Goal: Task Accomplishment & Management: Complete application form

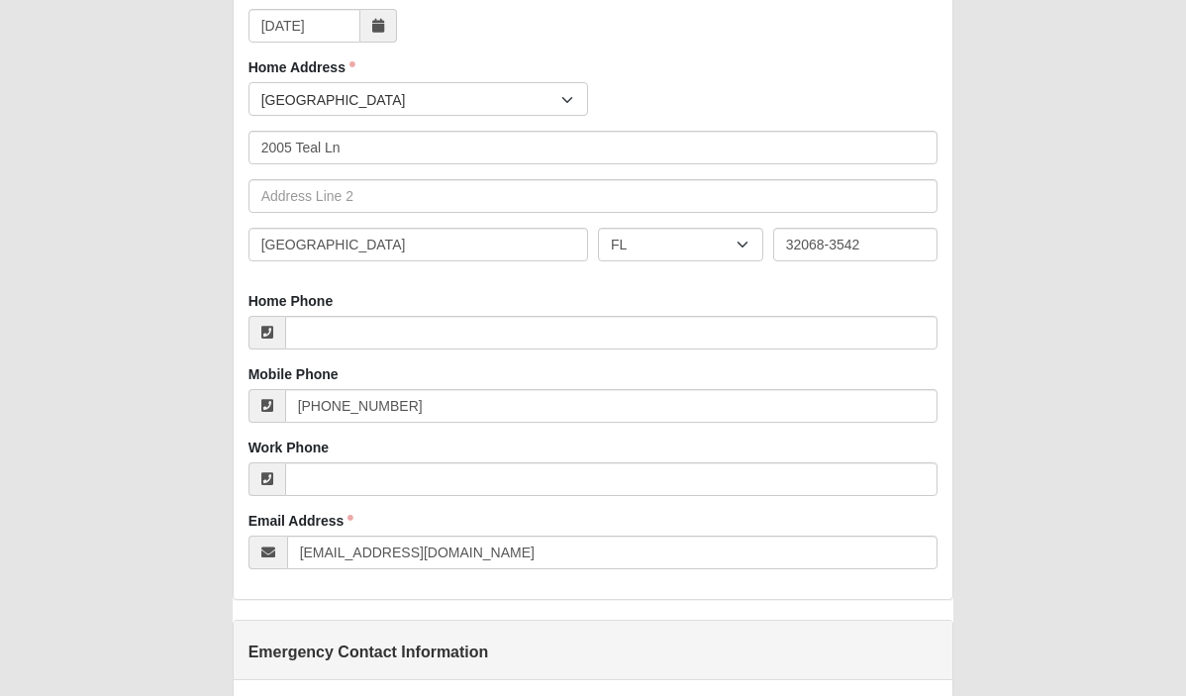
scroll to position [413, 0]
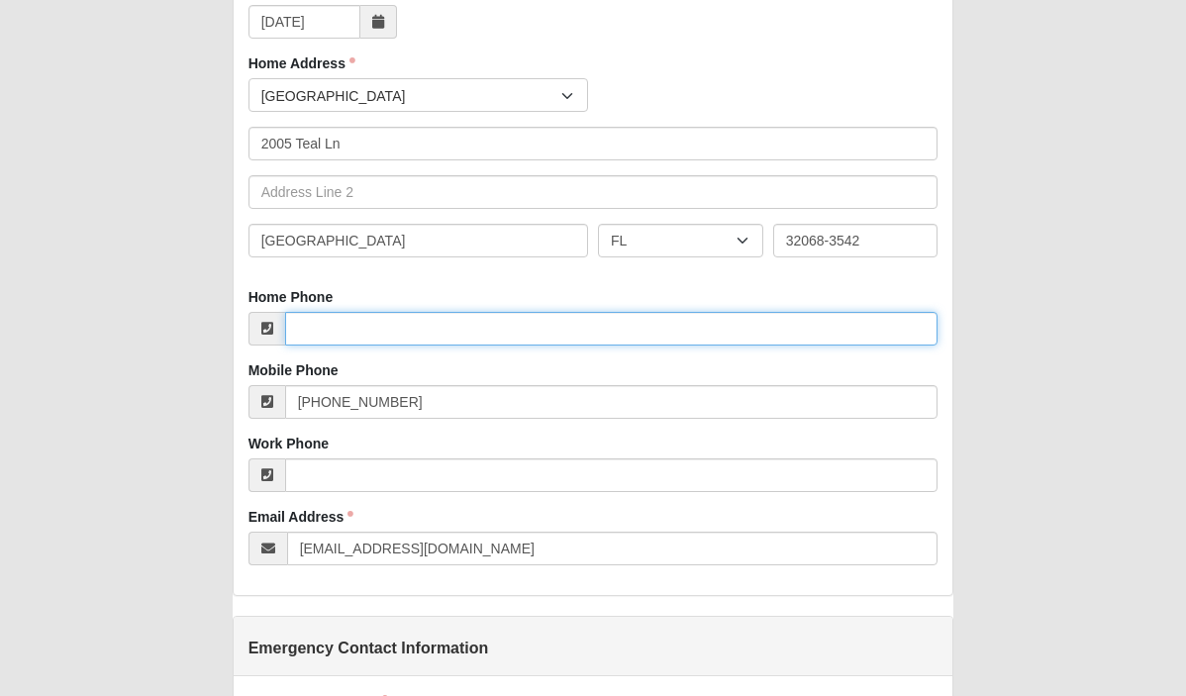
click at [357, 332] on input "Home Phone" at bounding box center [611, 329] width 653 height 34
click at [362, 334] on input "Home Phone" at bounding box center [611, 329] width 653 height 34
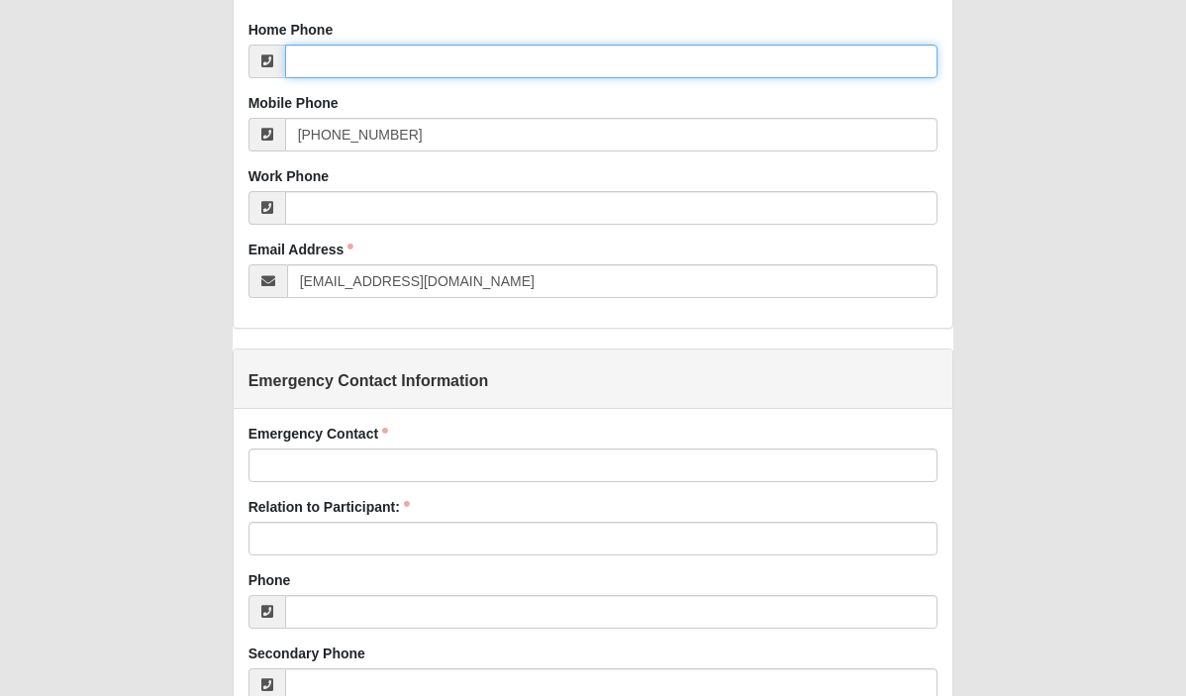
scroll to position [681, 0]
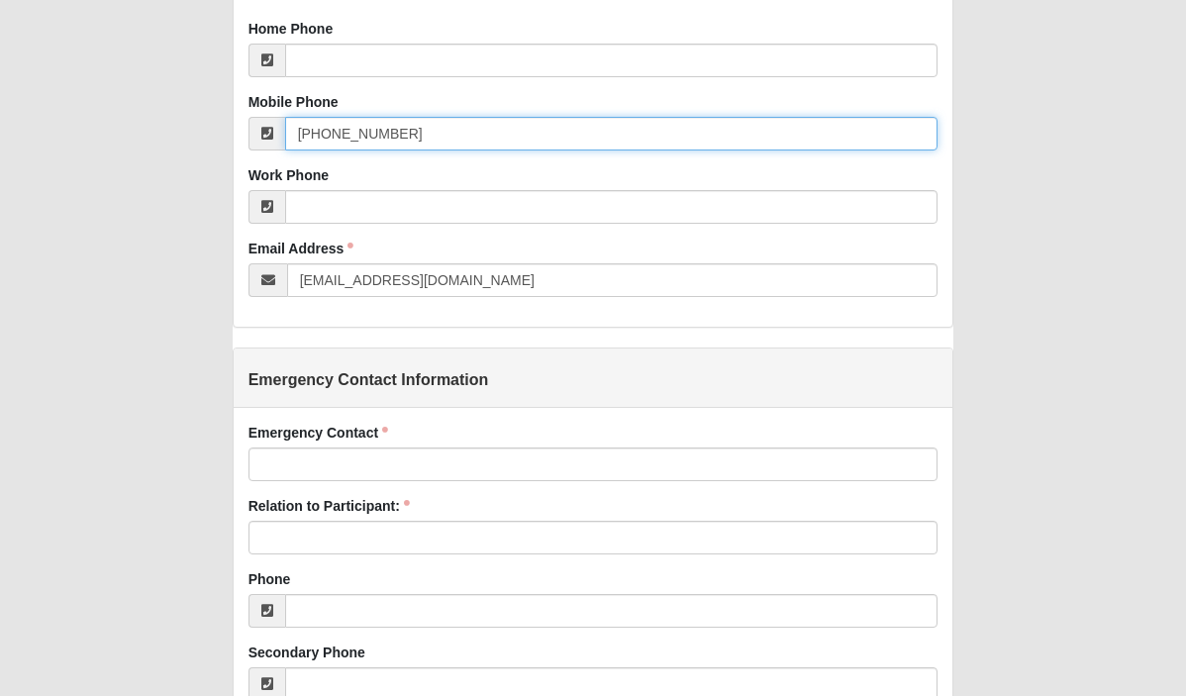
click at [403, 140] on input "[PHONE_NUMBER]" at bounding box center [611, 134] width 653 height 34
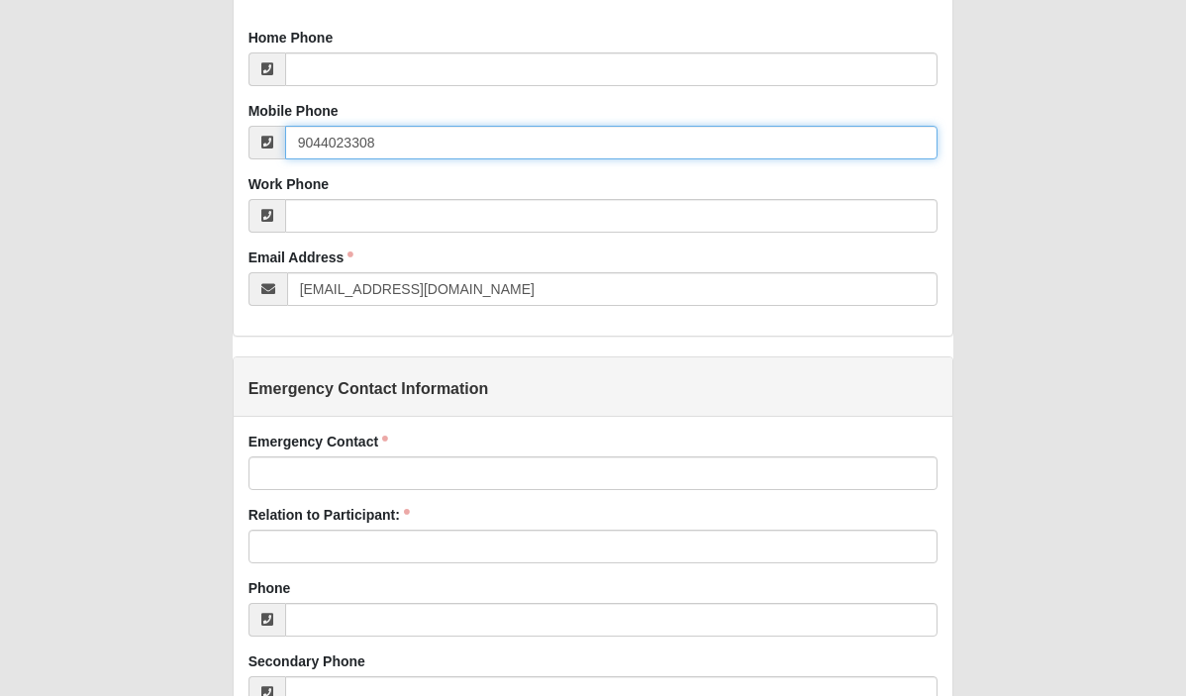
type input "[PHONE_NUMBER]"
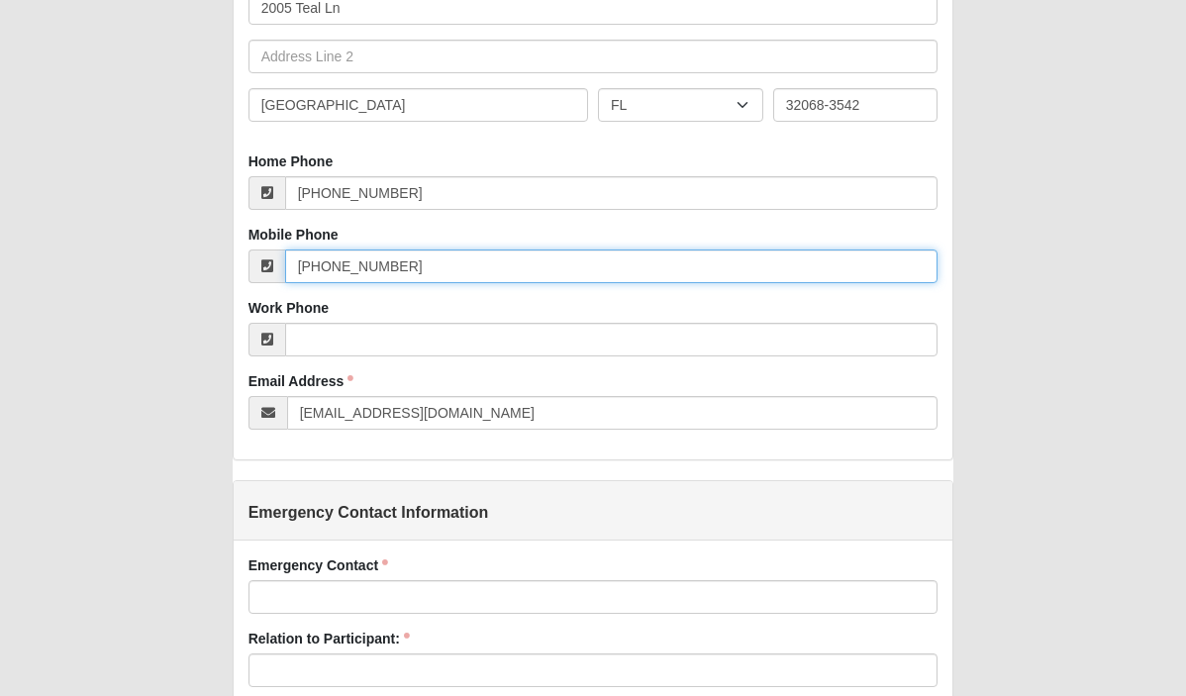
scroll to position [538, 0]
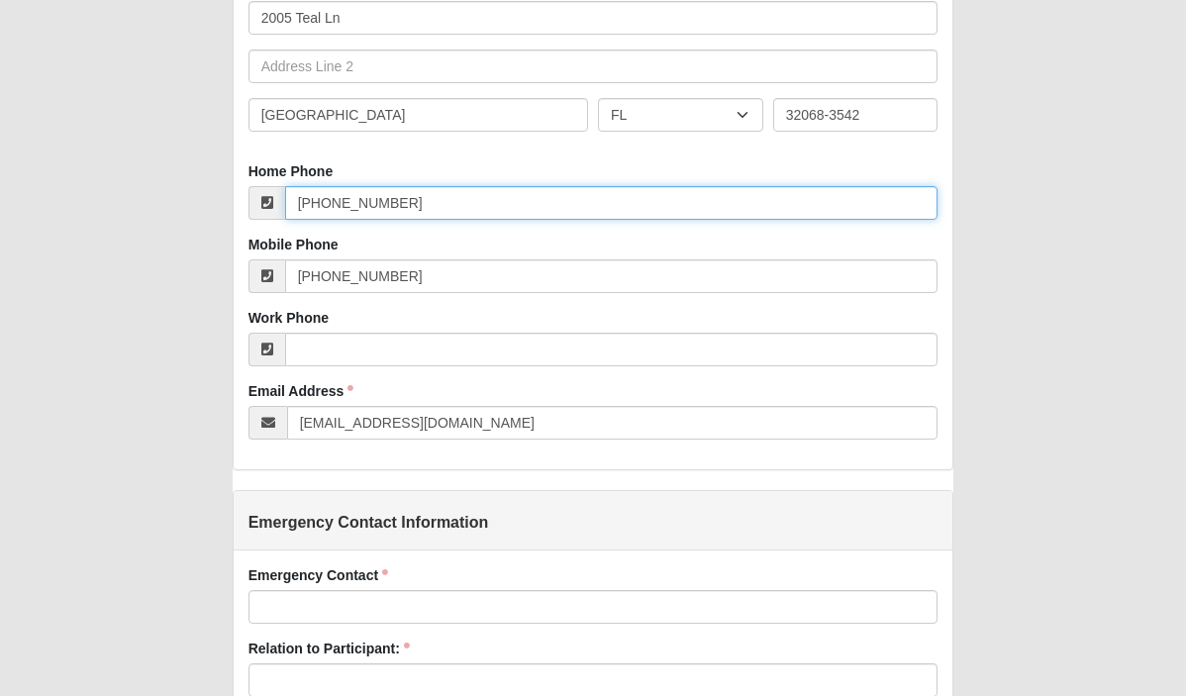
drag, startPoint x: 429, startPoint y: 202, endPoint x: 223, endPoint y: 202, distance: 205.8
click at [223, 202] on div "Agreement Entry Added: 9/16/2025 Short Term Mission Participant Agreement Digit…" at bounding box center [593, 414] width 751 height 1854
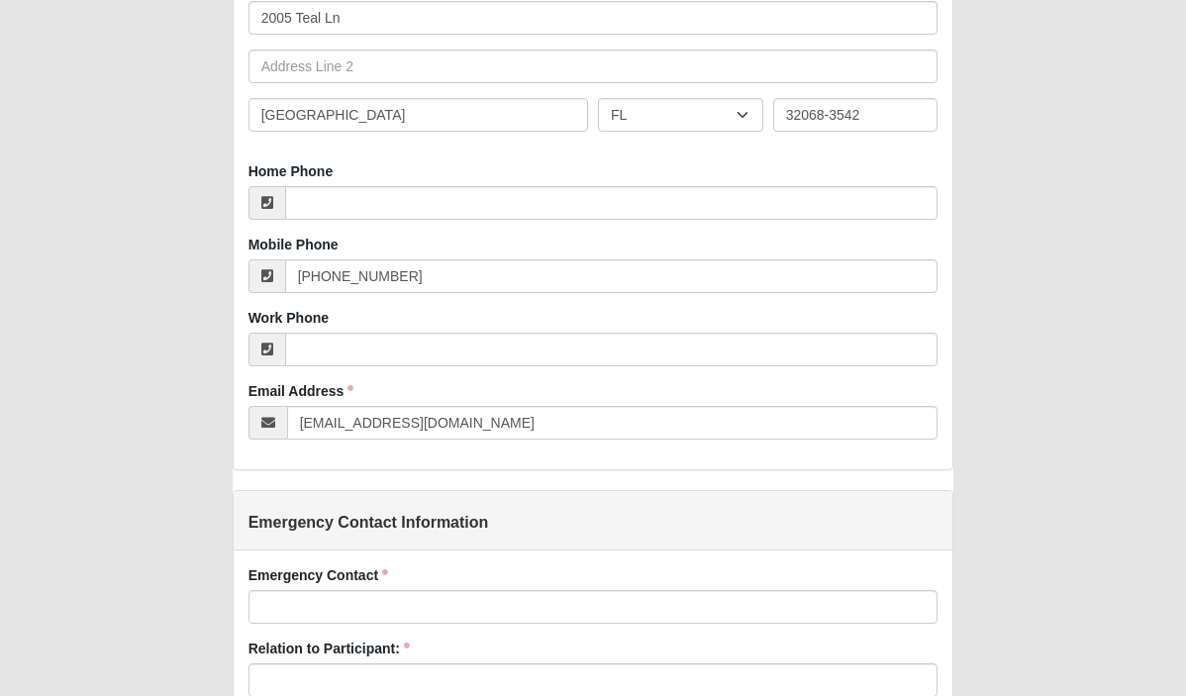
click at [375, 235] on div "Mobile Phone (904) 402-3308" at bounding box center [593, 264] width 690 height 58
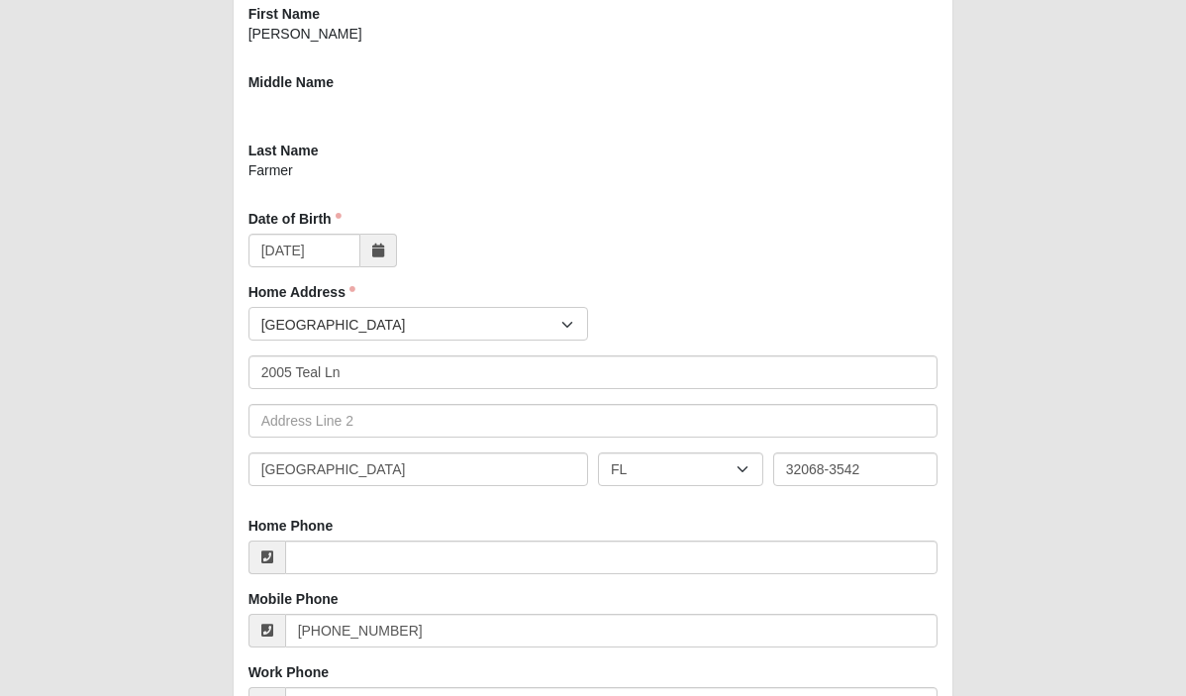
scroll to position [0, 0]
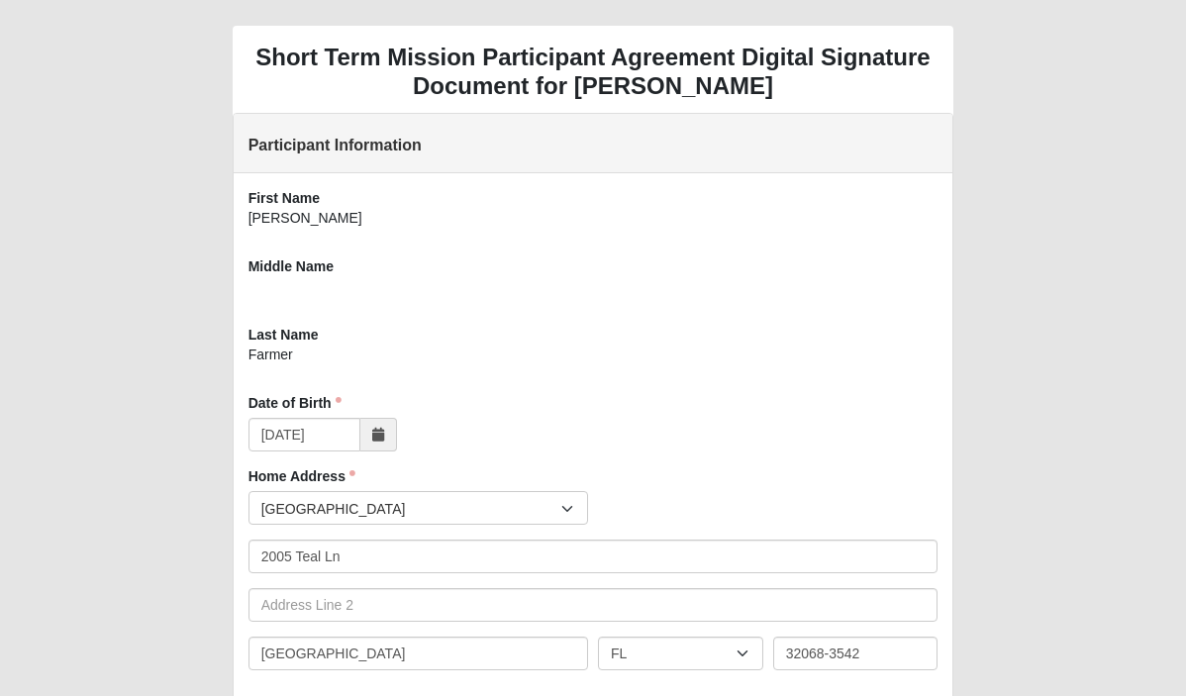
click at [271, 287] on div at bounding box center [593, 293] width 690 height 34
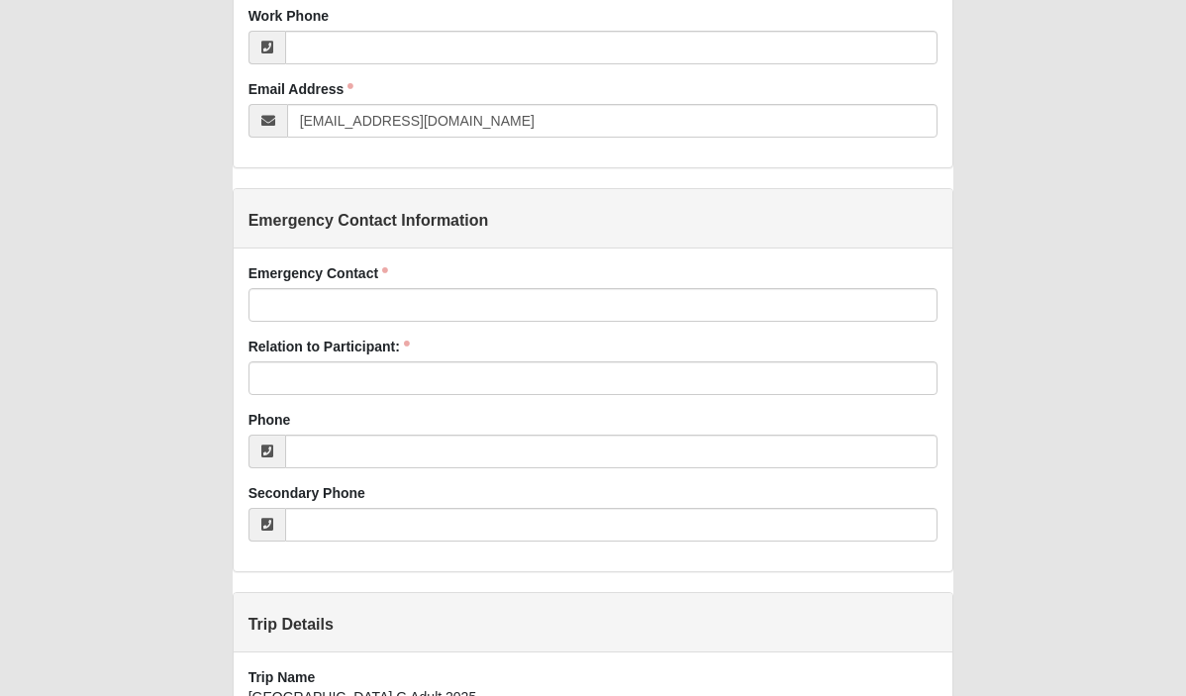
scroll to position [838, 0]
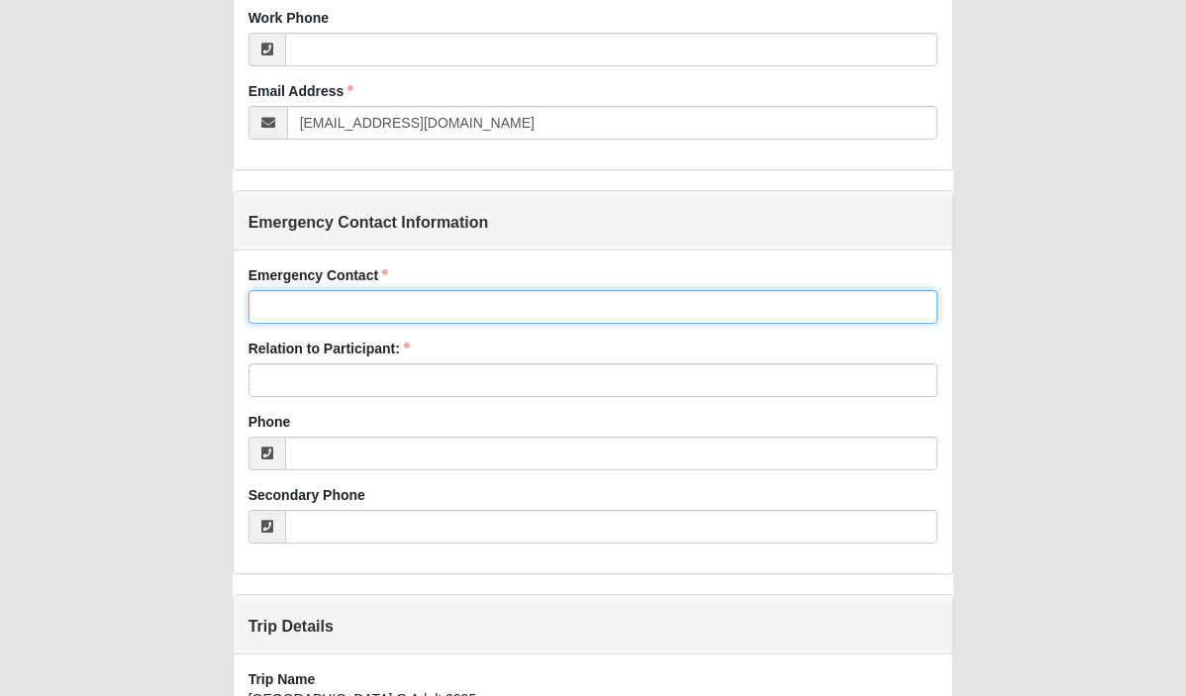
click at [326, 298] on input "Emergency Contact" at bounding box center [593, 307] width 690 height 34
type input "[PERSON_NAME]"
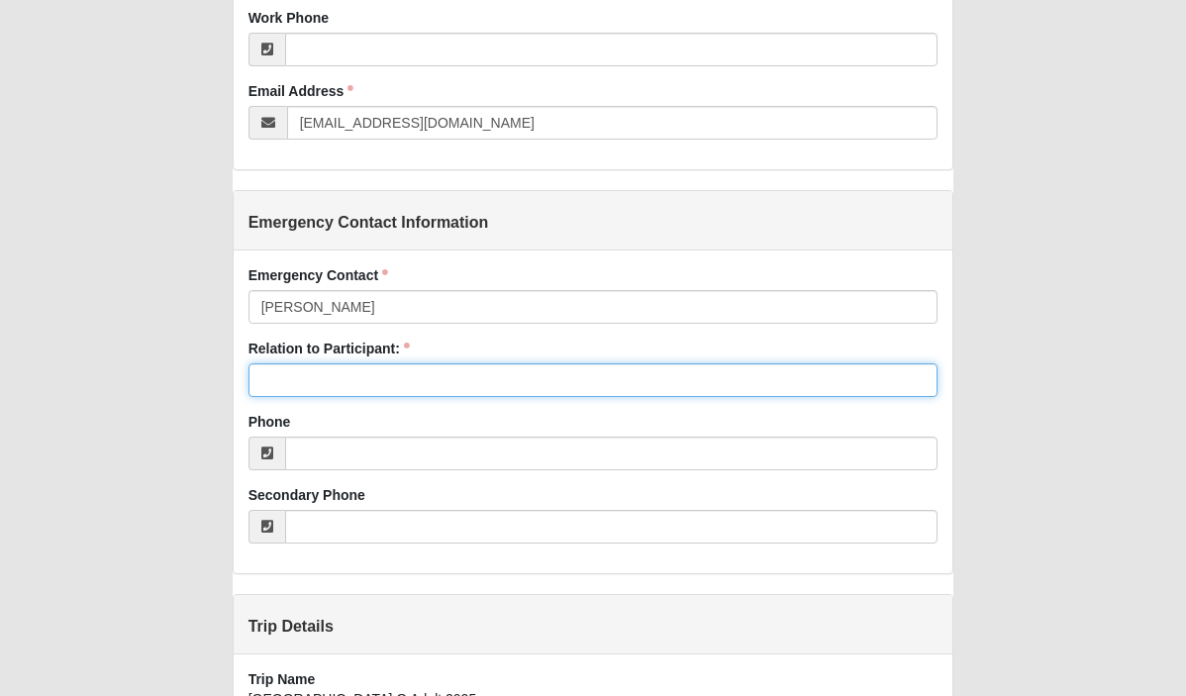
click at [340, 391] on input "Relation to Participant:" at bounding box center [593, 380] width 690 height 34
type input "Mother"
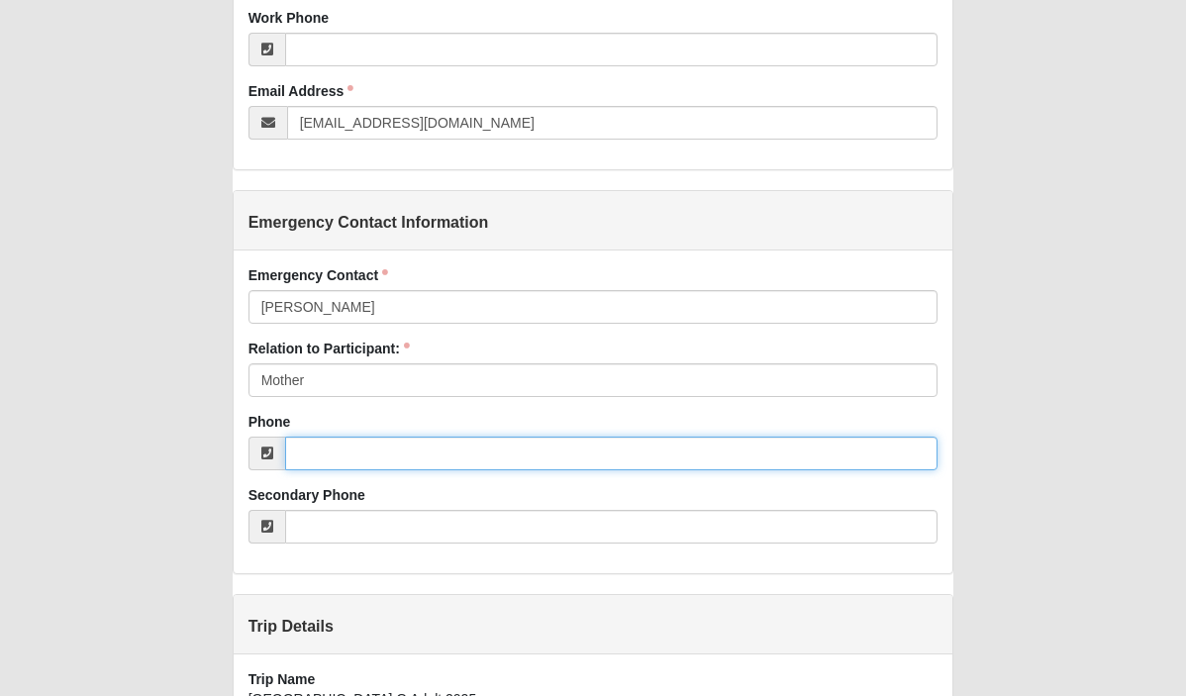
click at [353, 454] on input "Phone" at bounding box center [611, 453] width 653 height 34
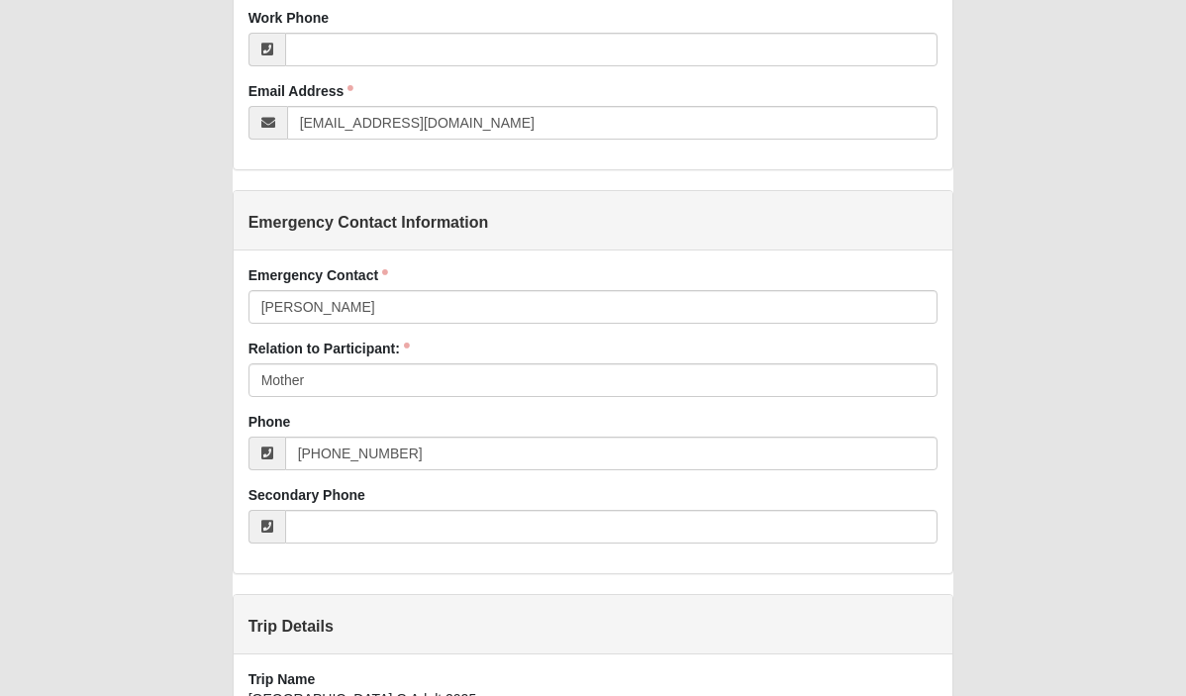
type input "(904) 863-4419"
click at [400, 419] on div "Phone (904) 863-4419" at bounding box center [593, 441] width 690 height 58
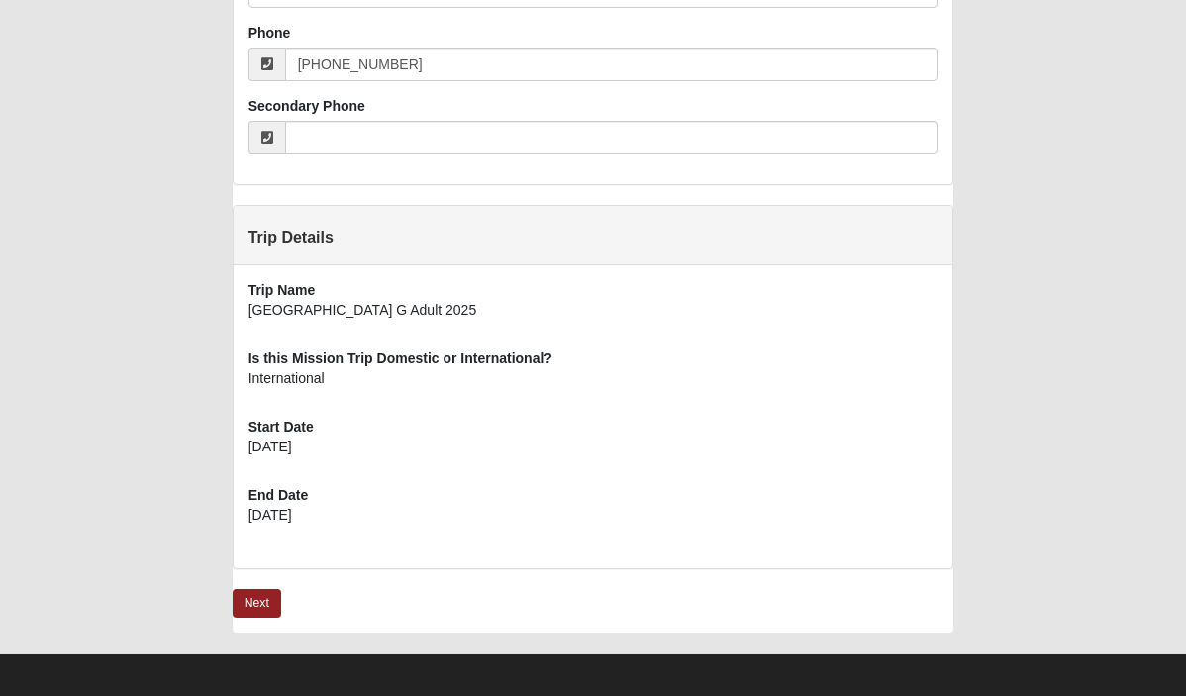
scroll to position [1229, 0]
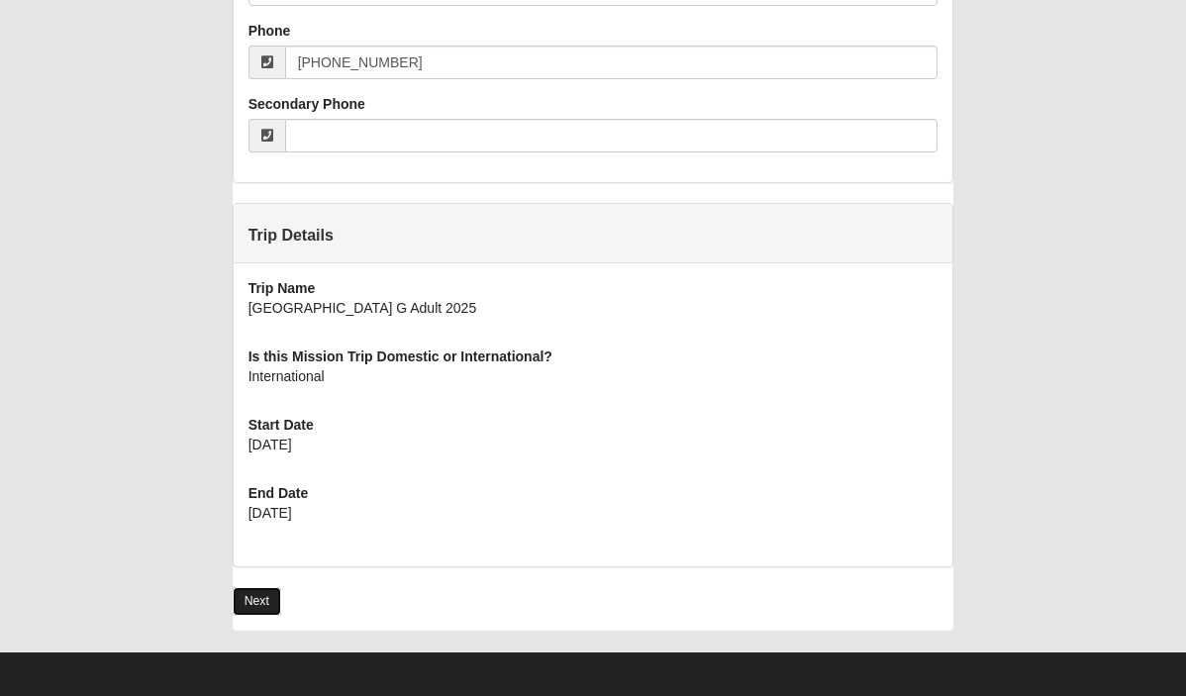
click at [259, 606] on link "Next" at bounding box center [257, 601] width 48 height 29
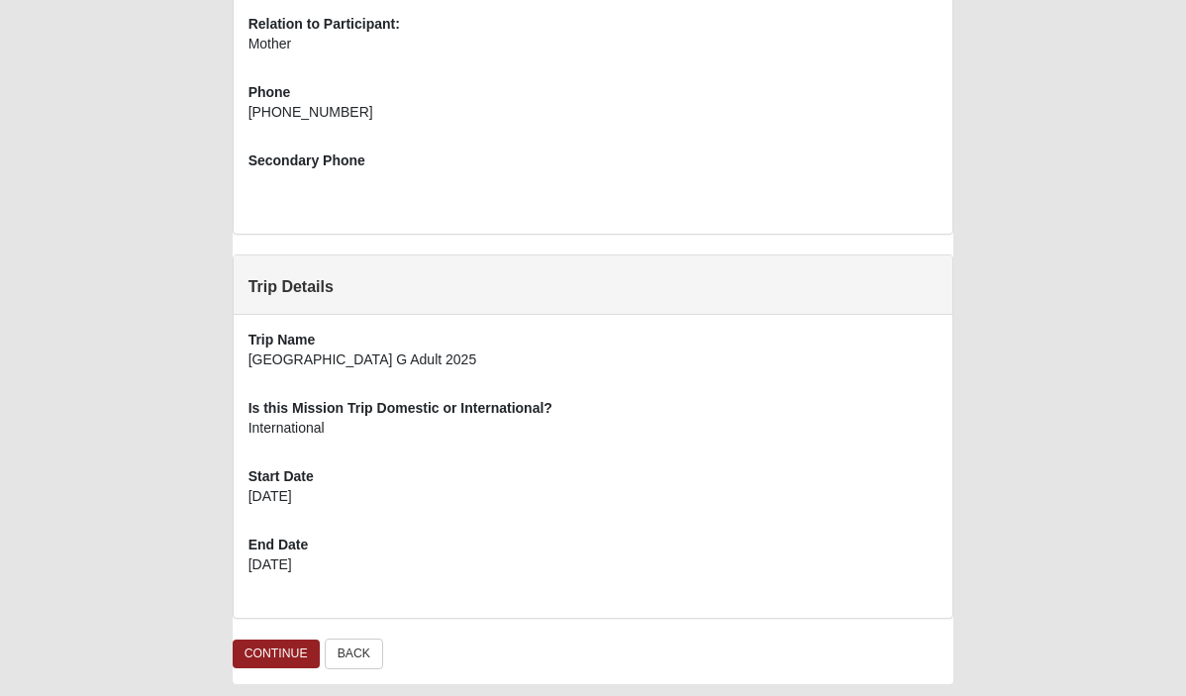
scroll to position [1056, 0]
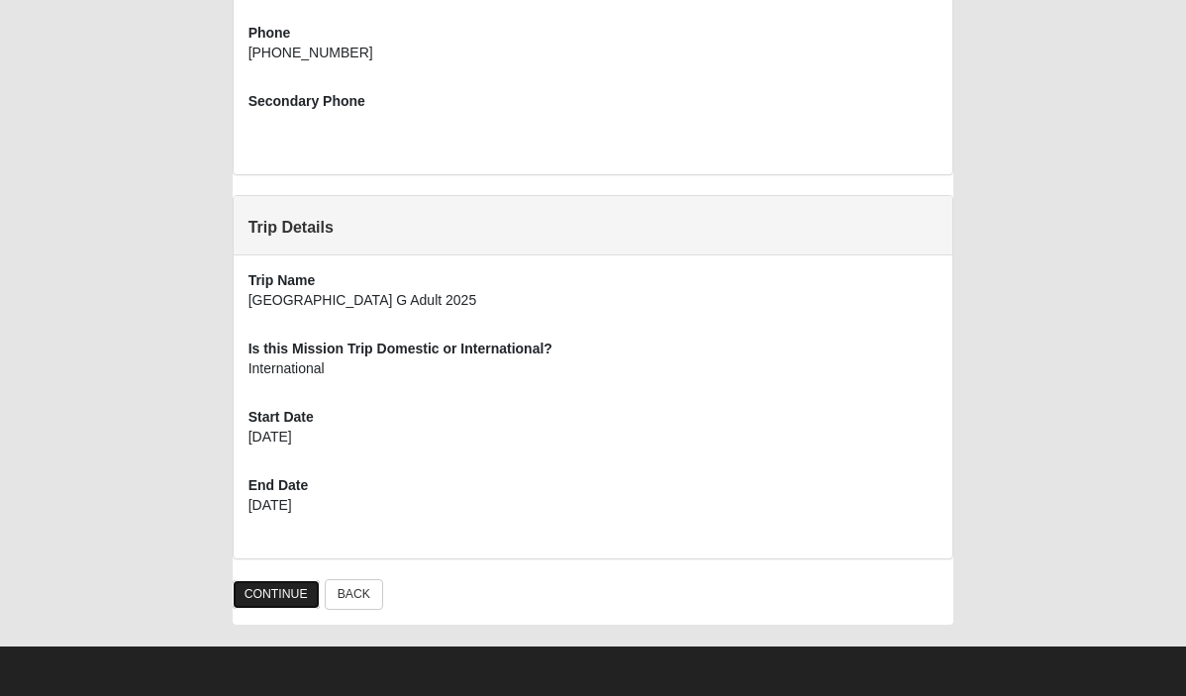
click at [271, 596] on link "CONTINUE" at bounding box center [276, 594] width 87 height 29
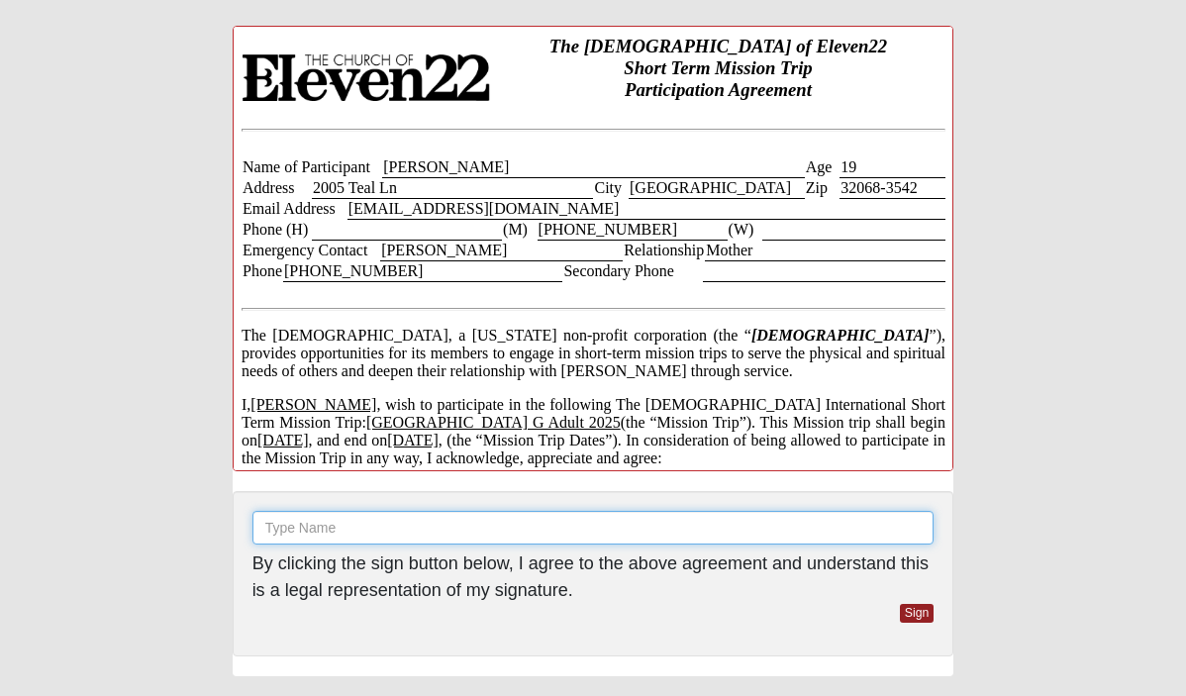
click at [304, 526] on input "text" at bounding box center [593, 528] width 682 height 34
type input "Hannah Farmer"
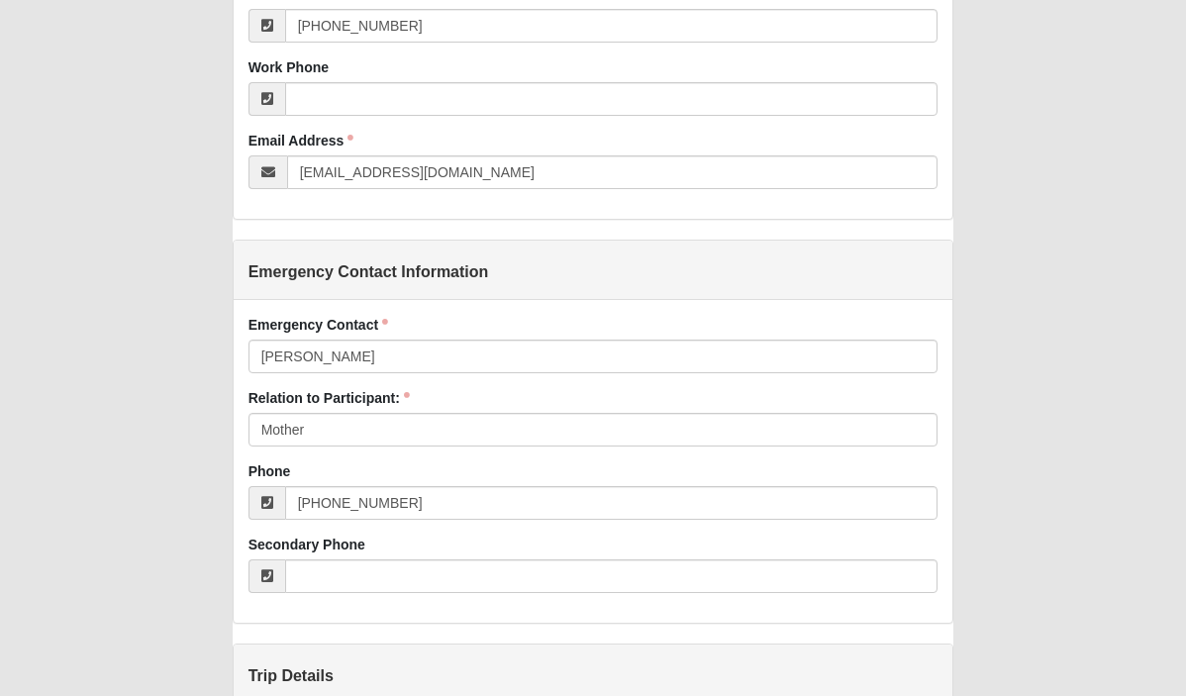
scroll to position [799, 0]
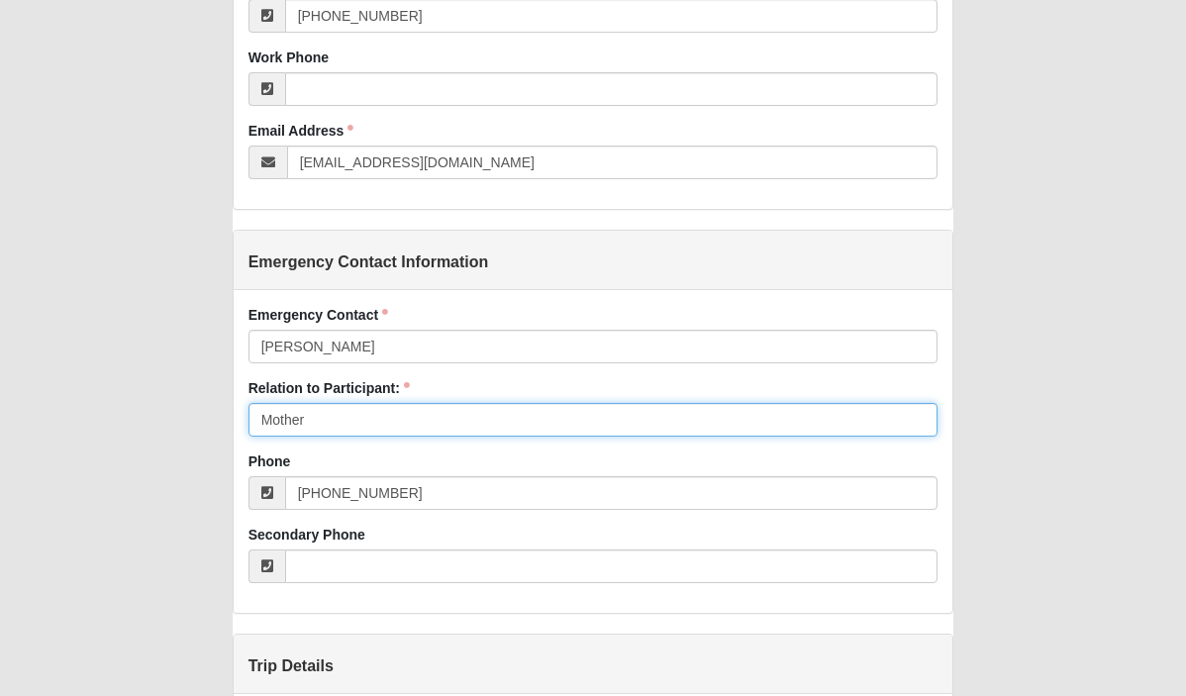
drag, startPoint x: 345, startPoint y: 419, endPoint x: 231, endPoint y: 418, distance: 114.8
click at [231, 419] on div "Agreement Entry Added: 9/16/2025 Short Term Mission Participant Agreement Digit…" at bounding box center [593, 154] width 751 height 1854
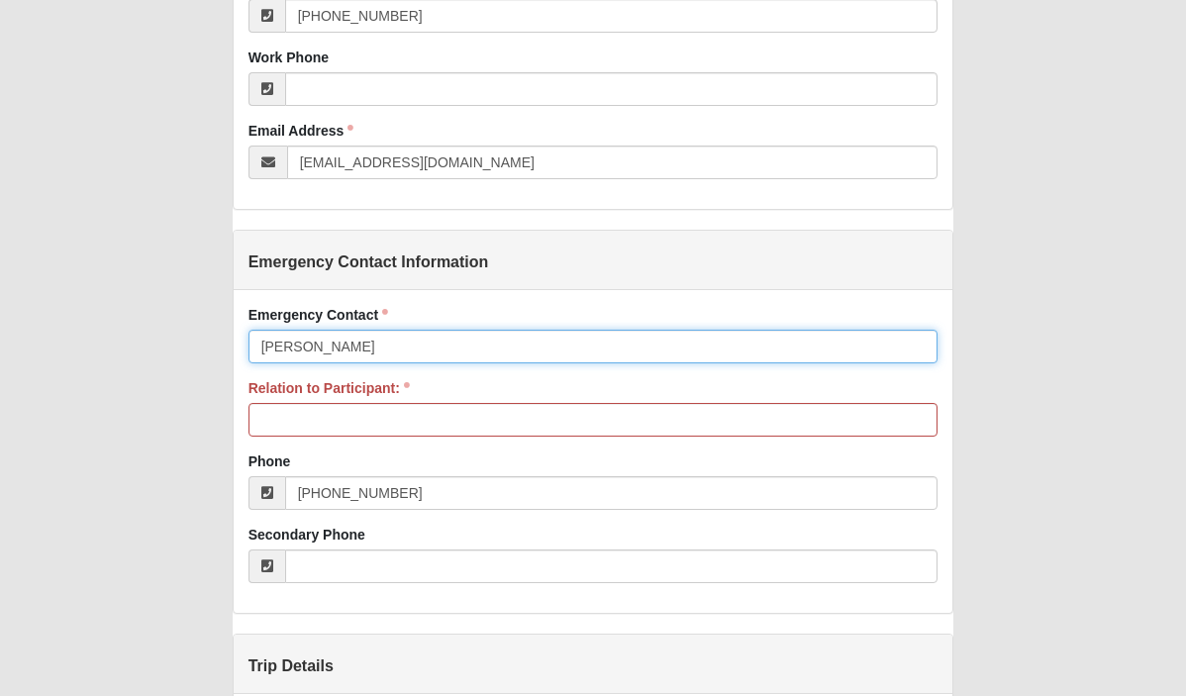
drag, startPoint x: 363, startPoint y: 350, endPoint x: 106, endPoint y: 337, distance: 257.6
click at [109, 349] on div "Agreement Entry Added: 9/16/2025 Short Term Mission Participant Agreement Digit…" at bounding box center [593, 154] width 1126 height 1854
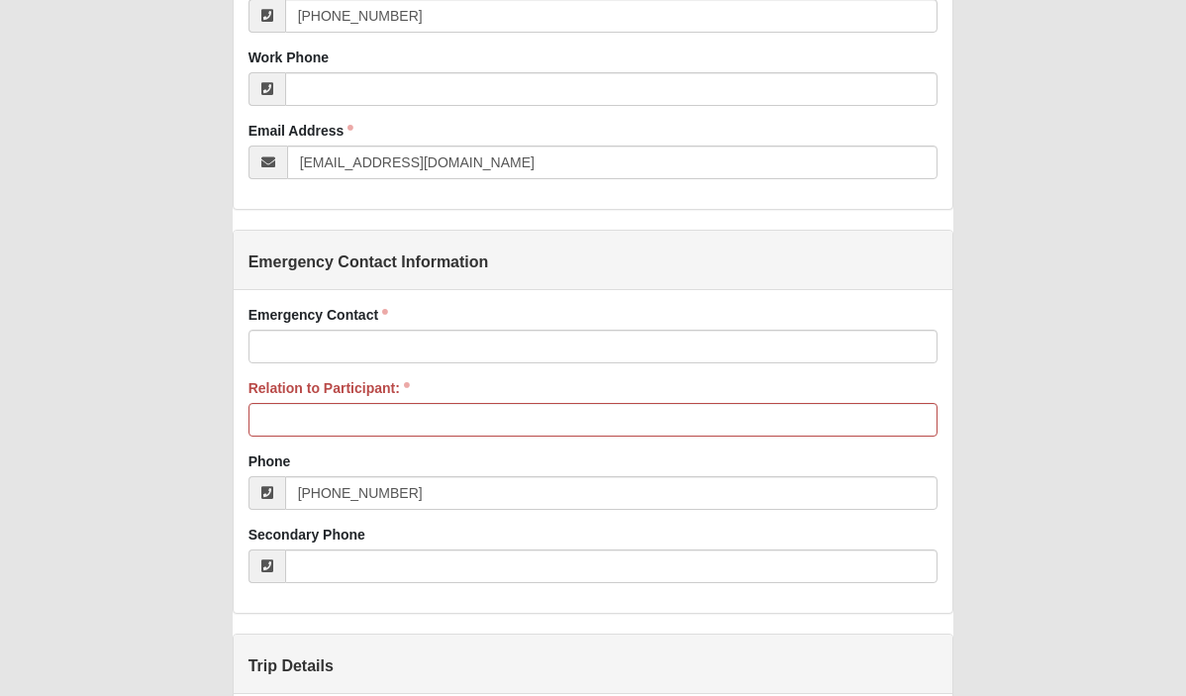
click at [417, 307] on div "Emergency Contact Emergency Contact is required." at bounding box center [593, 334] width 690 height 58
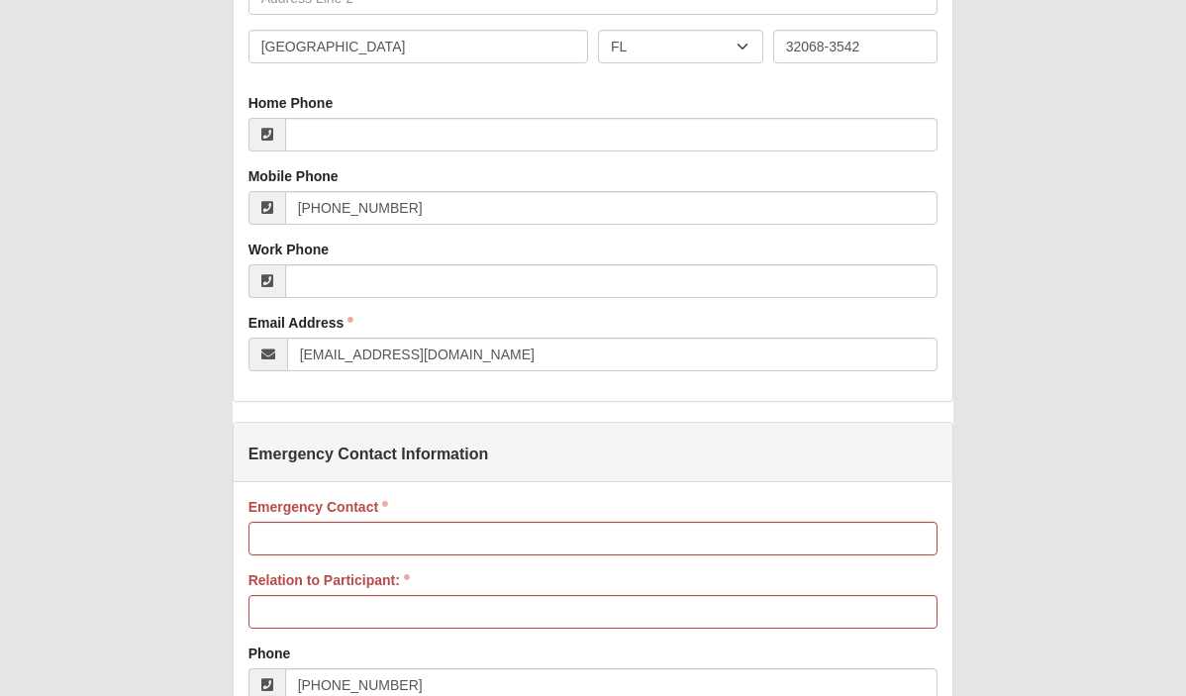
scroll to position [773, 0]
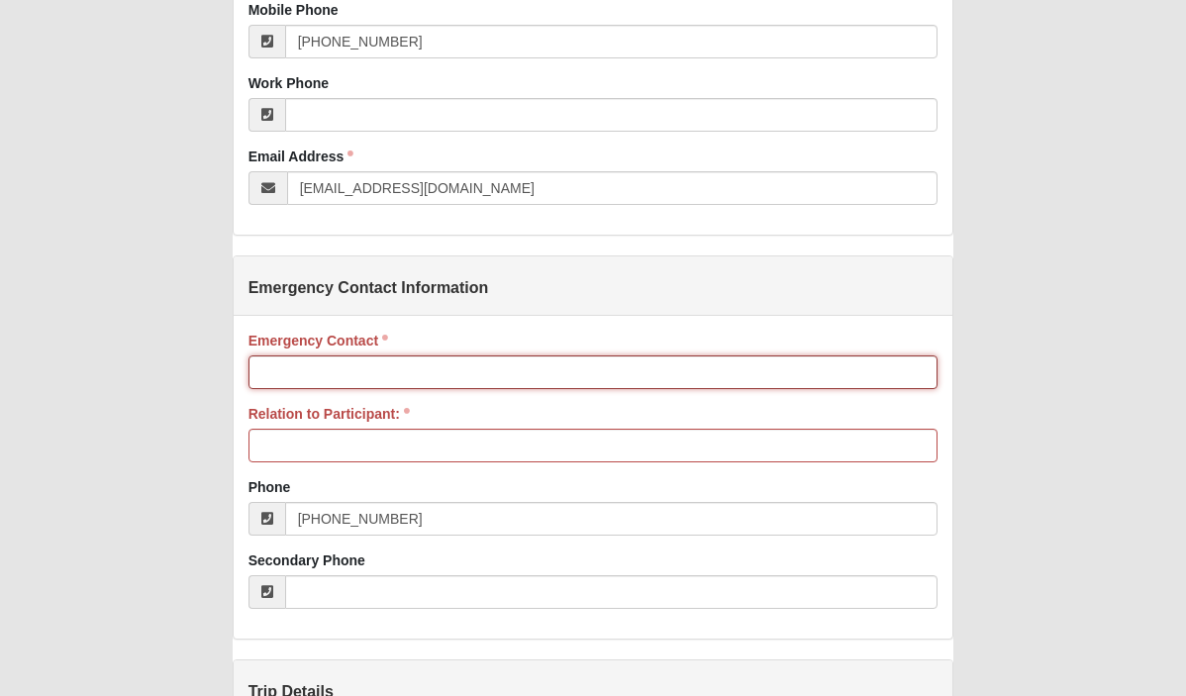
click at [356, 364] on input "Emergency Contact" at bounding box center [593, 372] width 690 height 34
click at [342, 371] on input "Emergency Contact" at bounding box center [593, 372] width 690 height 34
type input "Bradley Farmer"
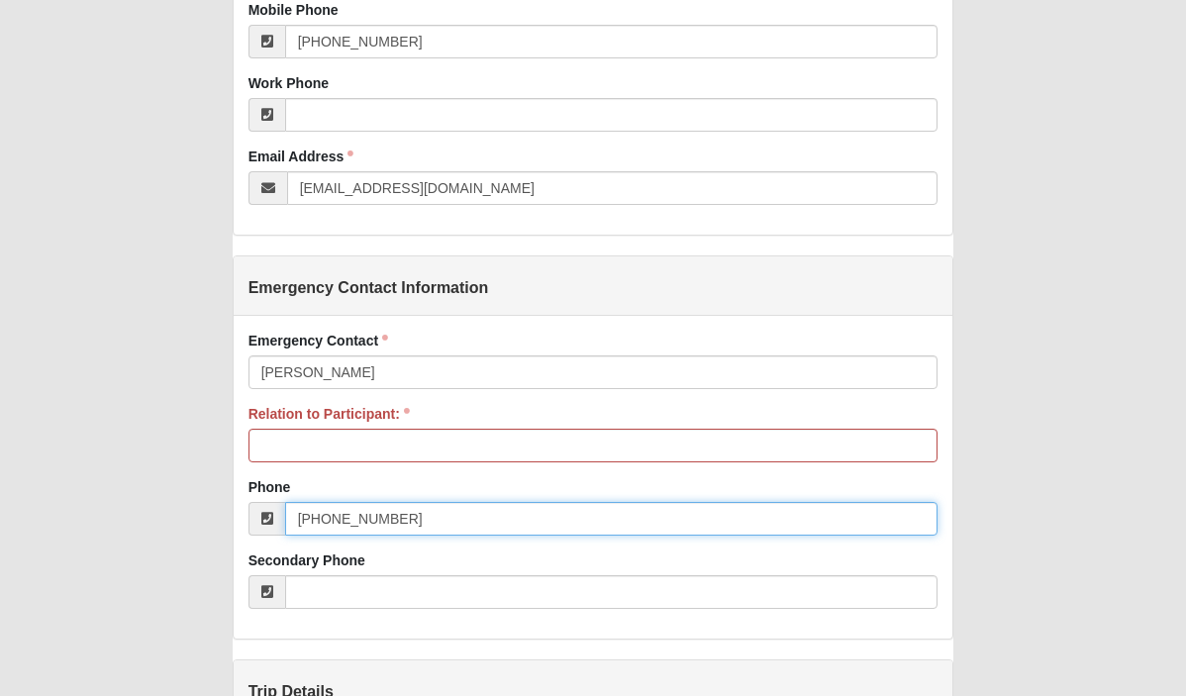
drag, startPoint x: 428, startPoint y: 519, endPoint x: 330, endPoint y: 516, distance: 98.0
click at [330, 516] on input "[PHONE_NUMBER]" at bounding box center [611, 519] width 653 height 34
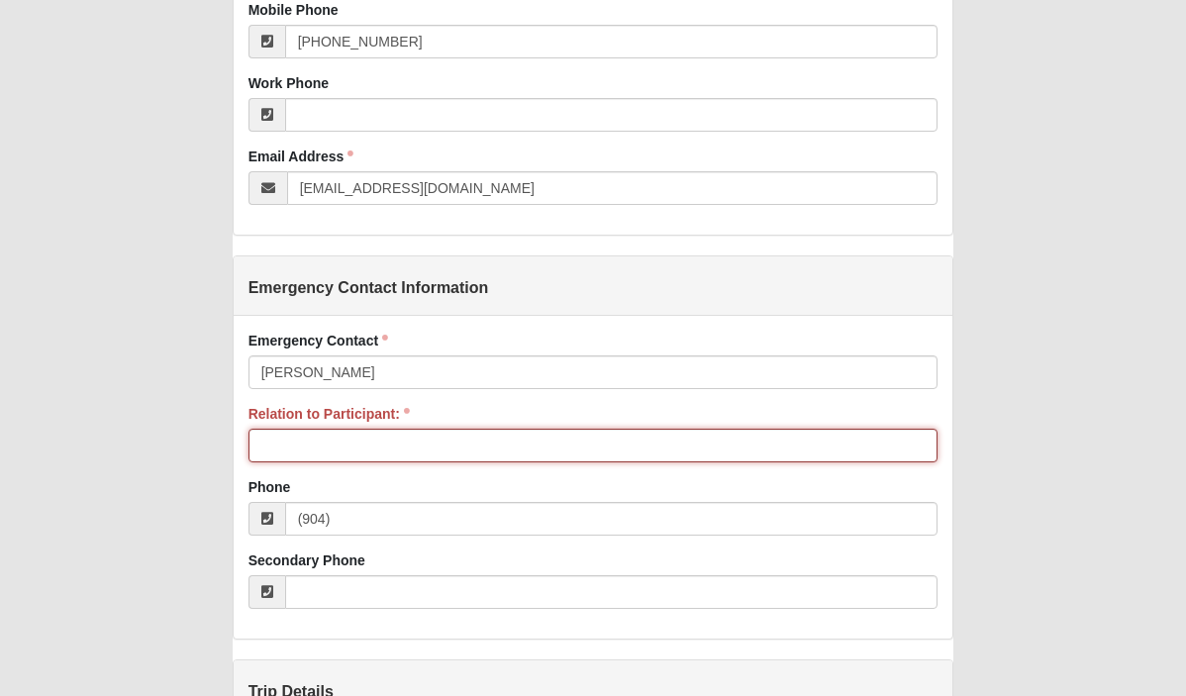
type input "904"
click at [334, 445] on input "Relation to Participant:" at bounding box center [593, 446] width 690 height 34
type input "b"
type input "N"
type input "Brother"
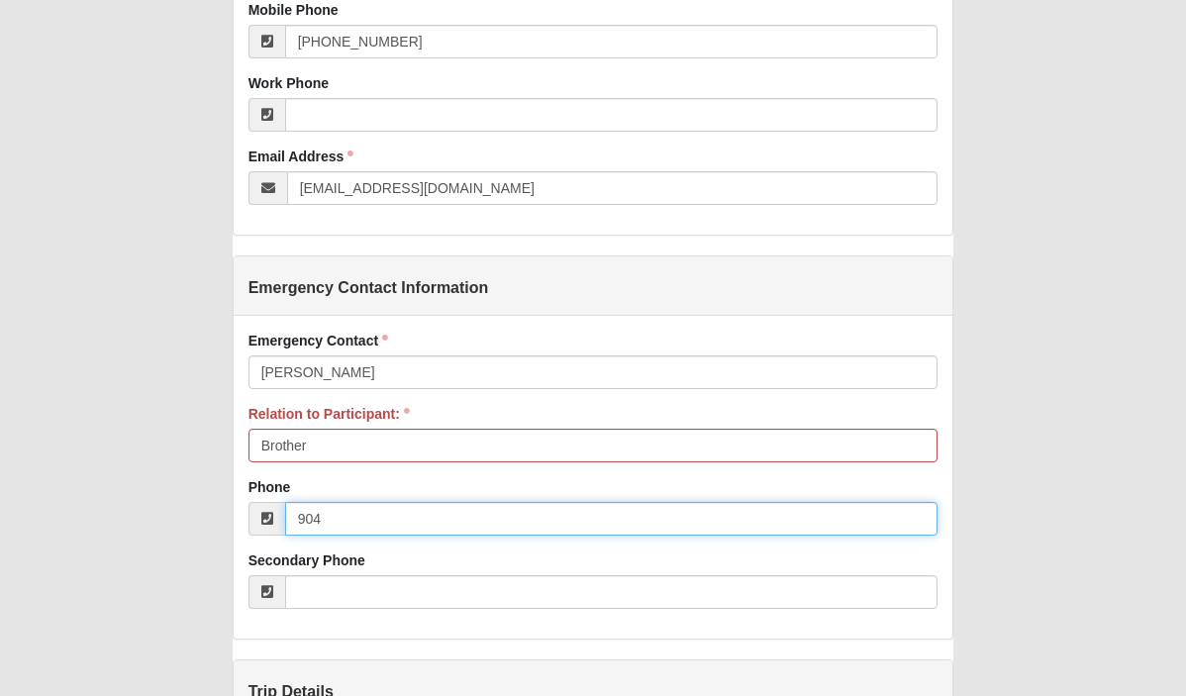
click at [336, 521] on input "904" at bounding box center [611, 519] width 653 height 34
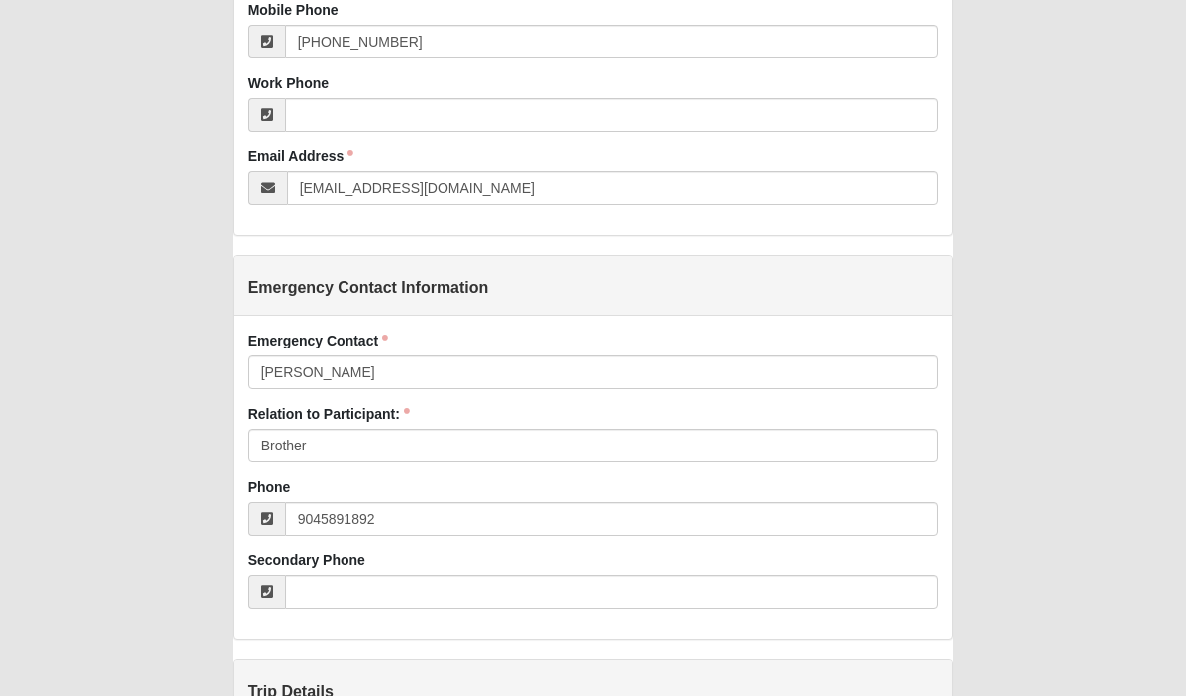
type input "(904) 589-1892"
click at [378, 565] on div "Secondary Phone" at bounding box center [593, 579] width 690 height 58
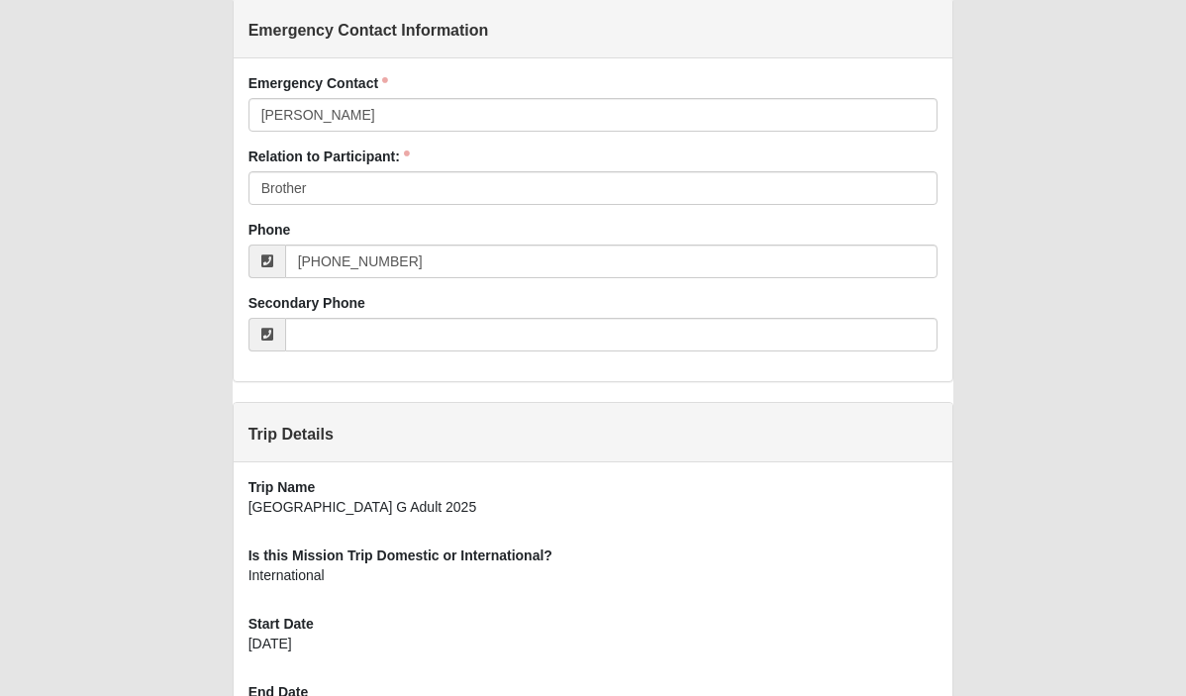
scroll to position [1236, 0]
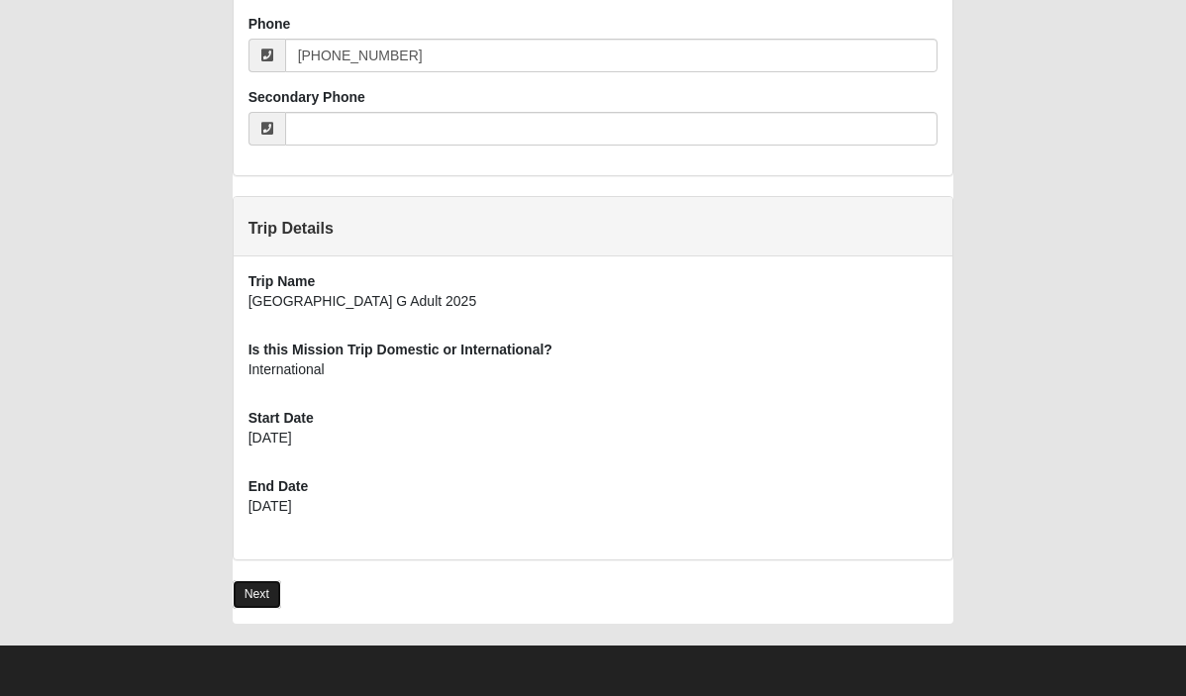
click at [265, 601] on link "Next" at bounding box center [257, 594] width 48 height 29
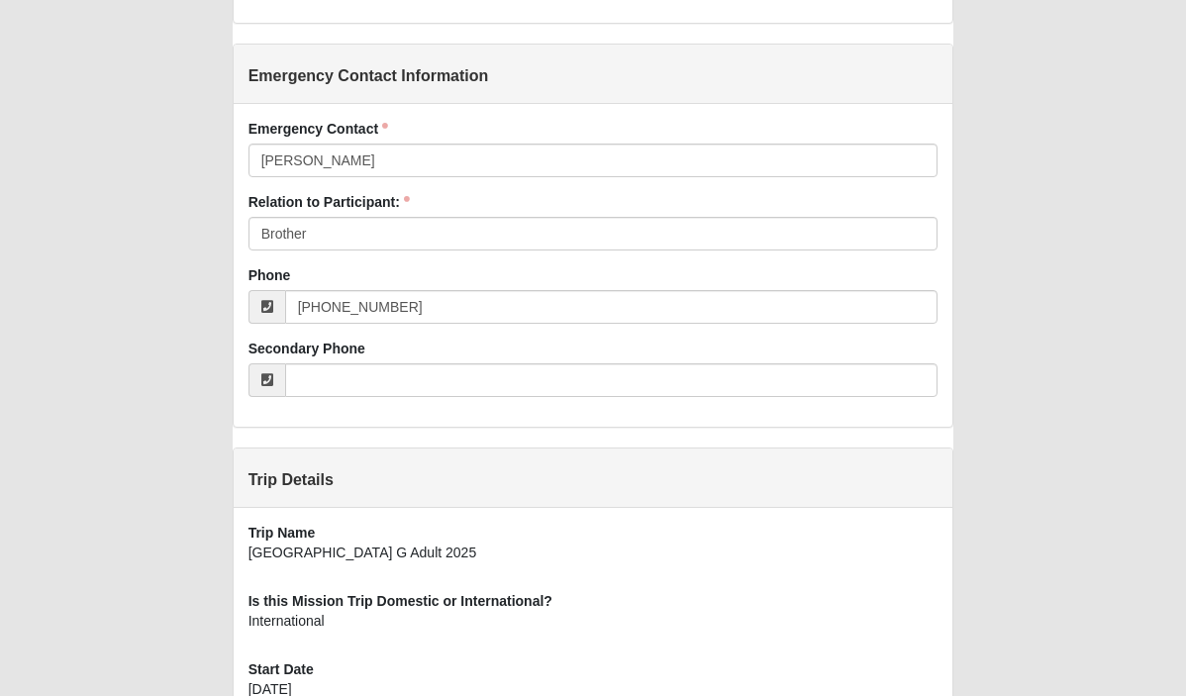
scroll to position [1329, 0]
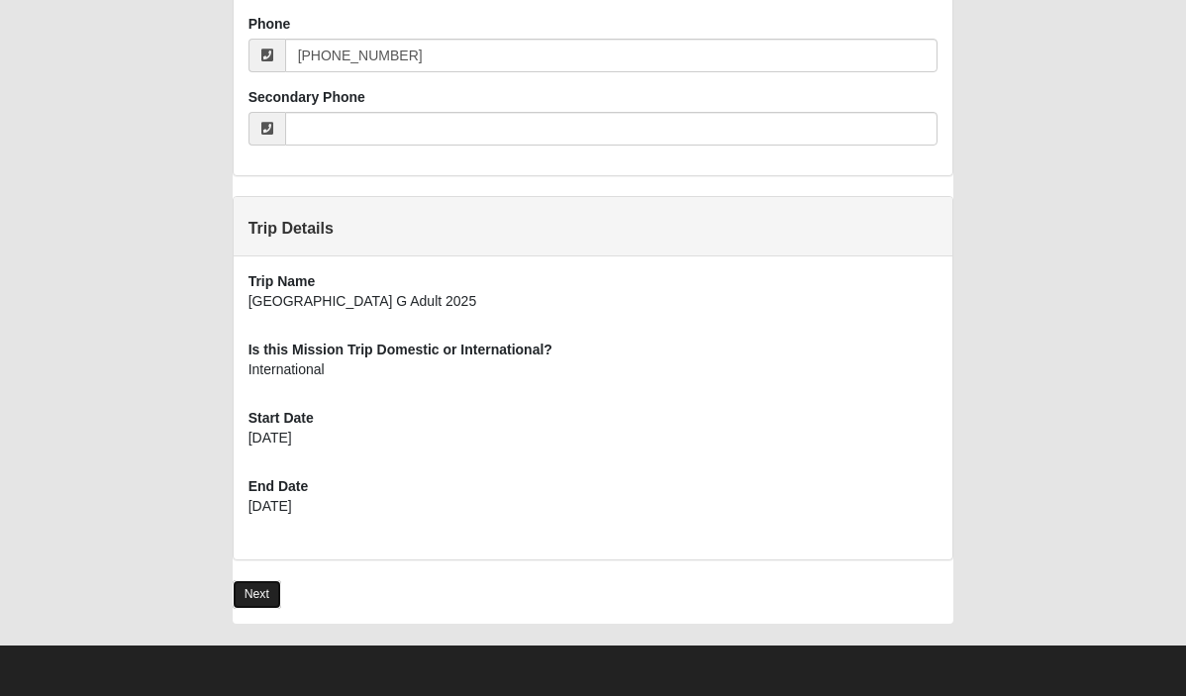
click at [257, 596] on link "Next" at bounding box center [257, 594] width 48 height 29
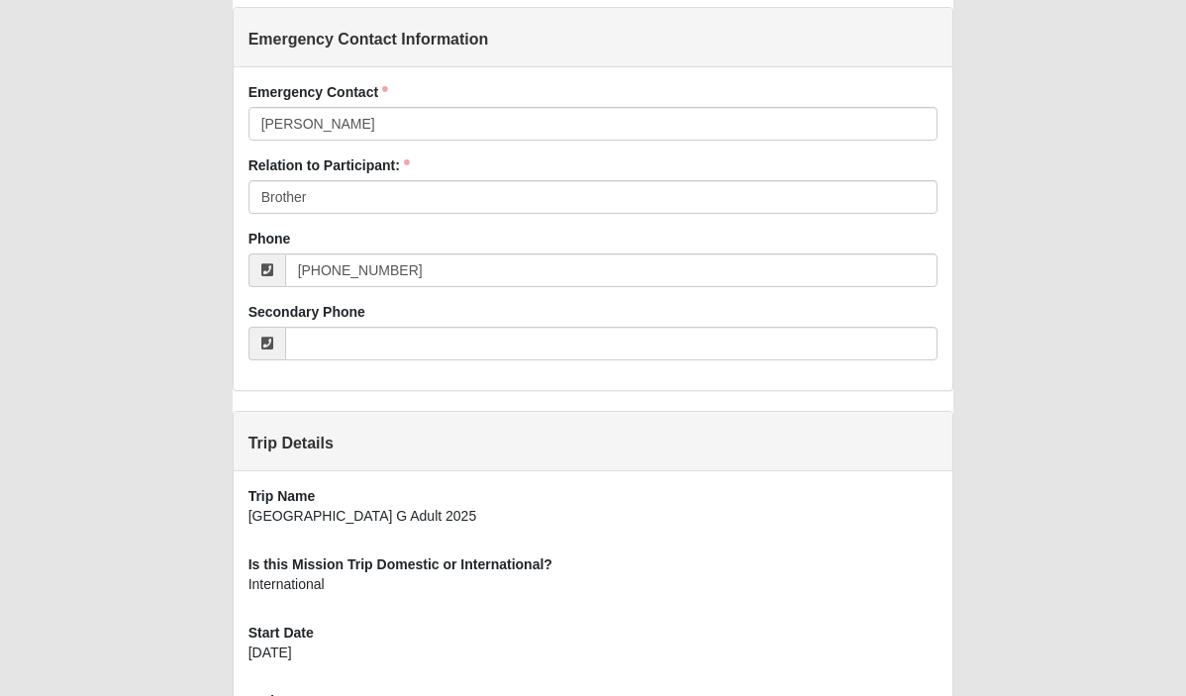
scroll to position [1127, 0]
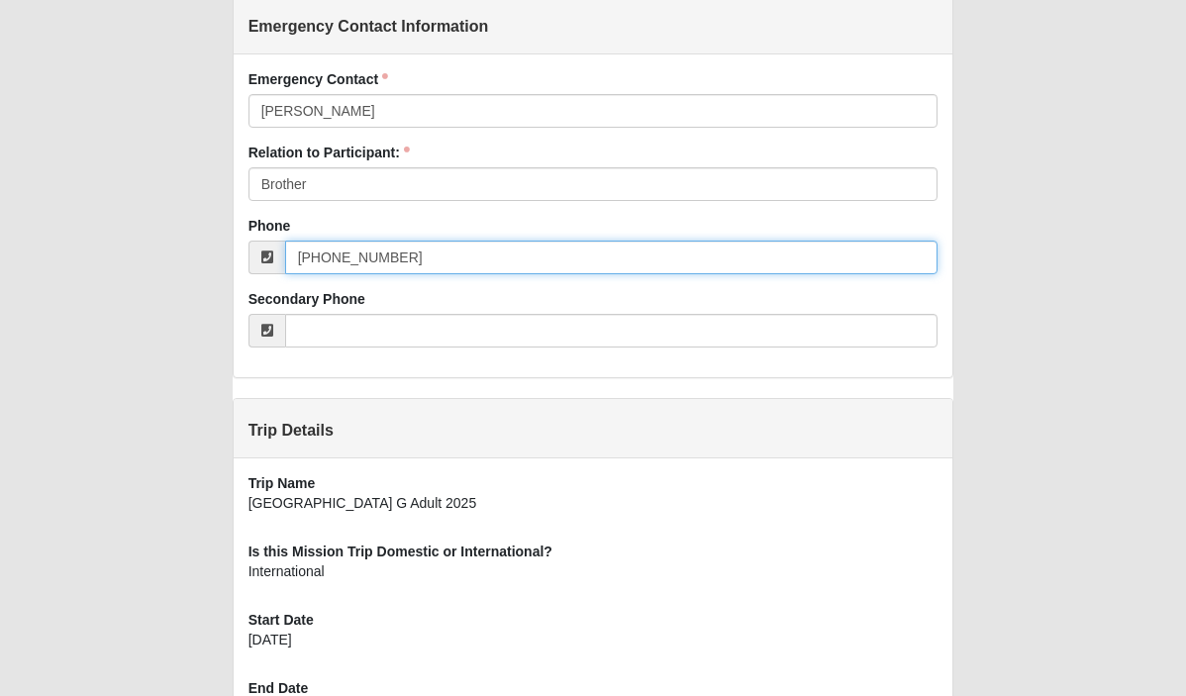
drag, startPoint x: 402, startPoint y: 259, endPoint x: 269, endPoint y: 259, distance: 132.6
click at [273, 259] on div "[PHONE_NUMBER]" at bounding box center [593, 257] width 690 height 34
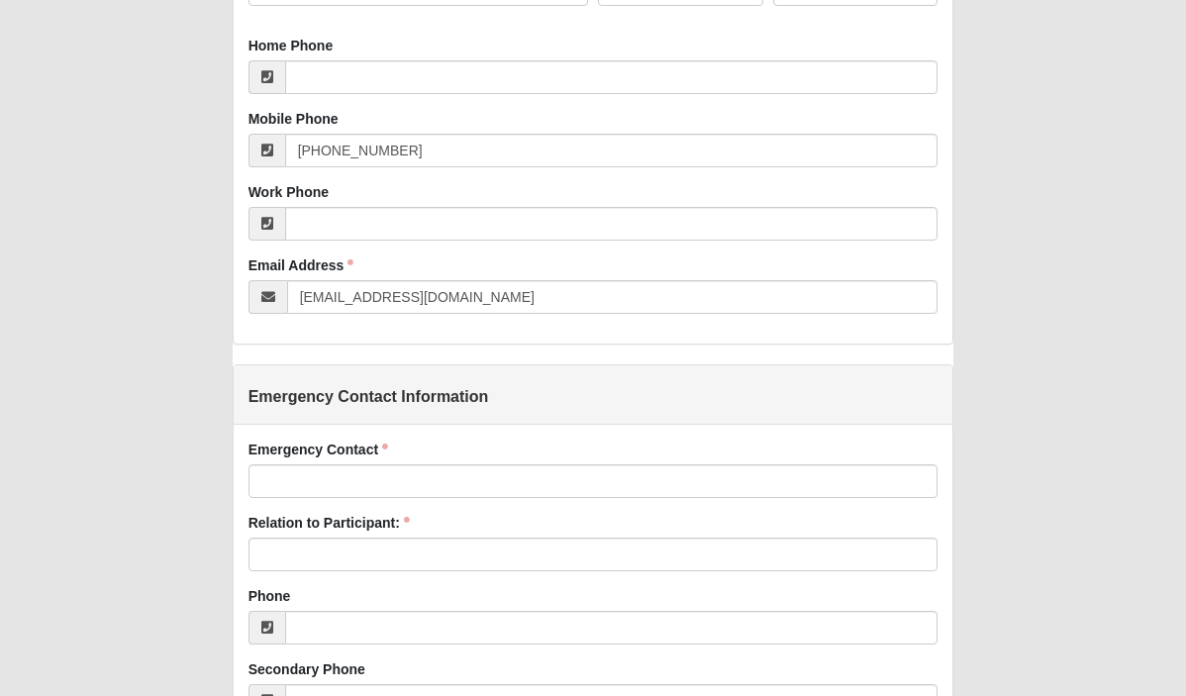
scroll to position [666, 0]
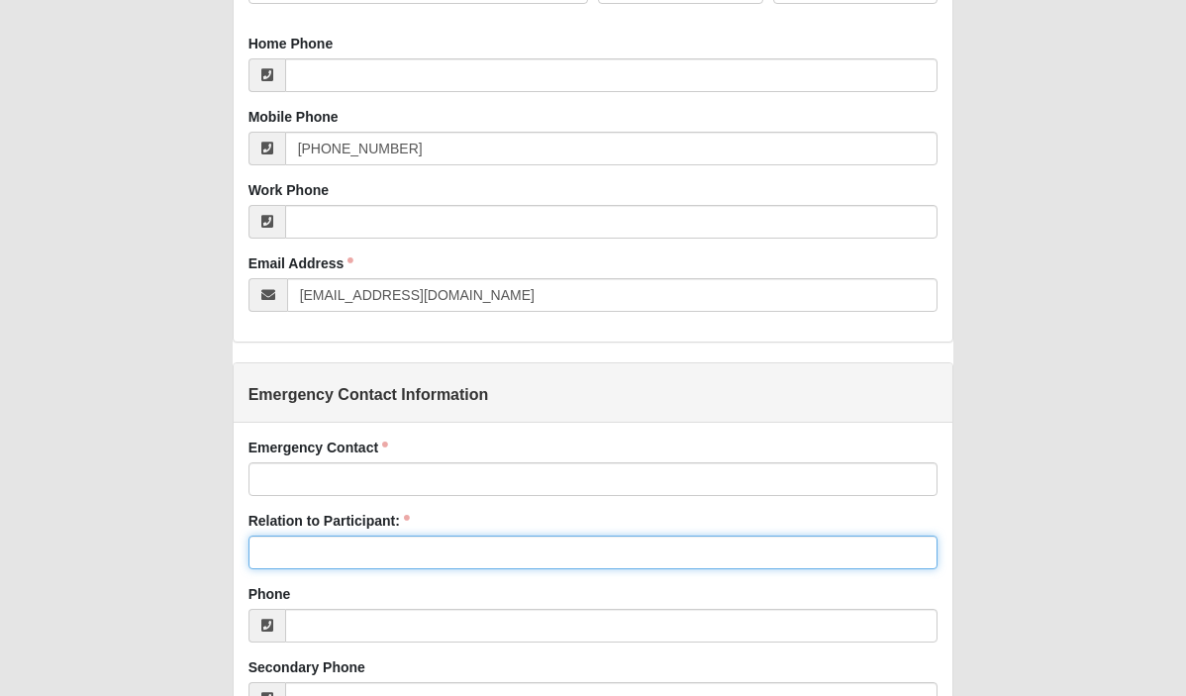
click at [330, 552] on input "Relation to Participant:" at bounding box center [593, 552] width 690 height 34
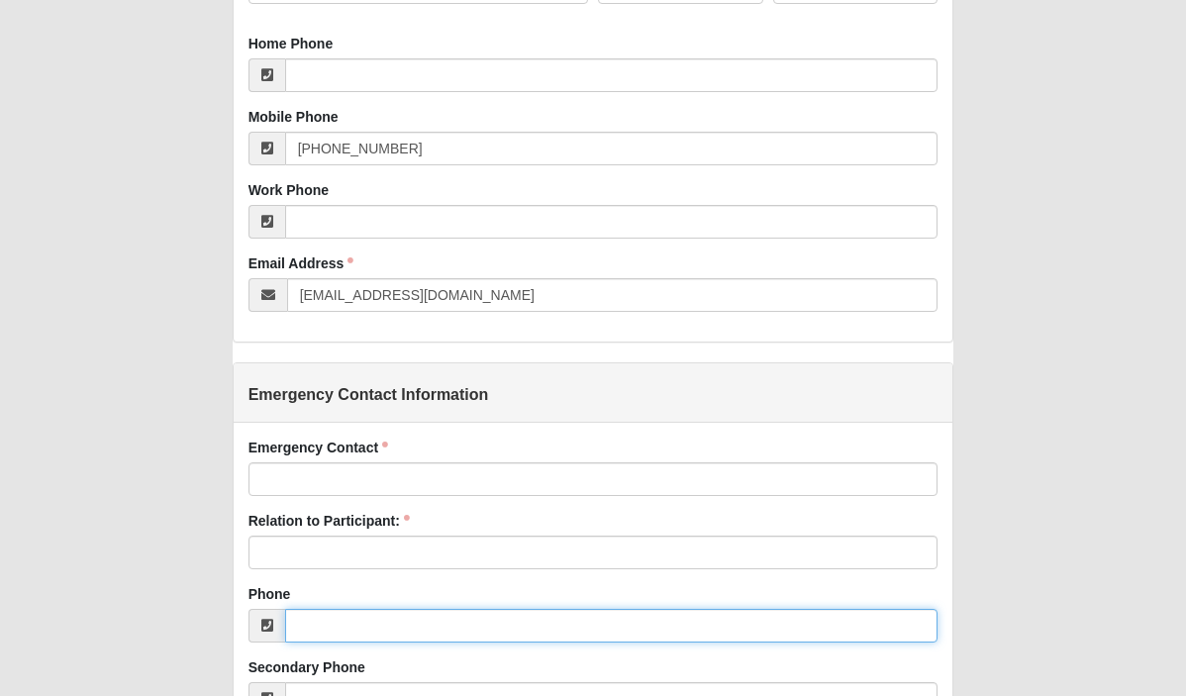
click at [306, 640] on input "Phone" at bounding box center [611, 626] width 653 height 34
paste input "[PHONE_NUMBER]"
type input "[PHONE_NUMBER]"
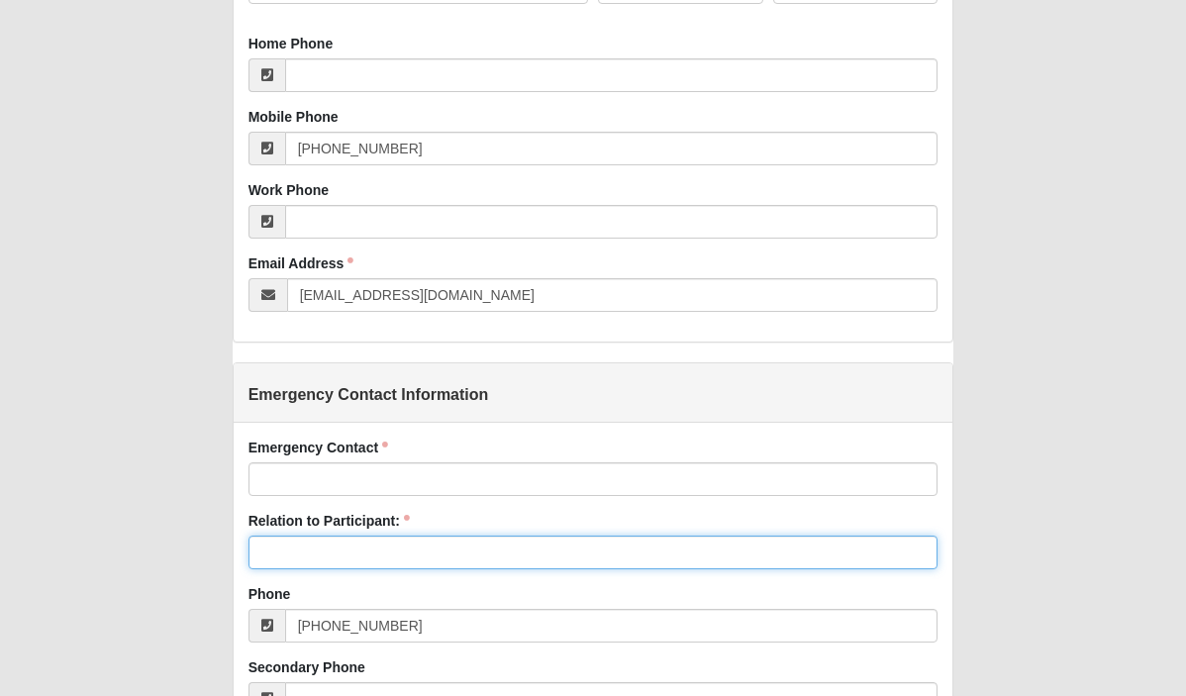
click at [295, 558] on input "Relation to Participant:" at bounding box center [593, 552] width 690 height 34
type input "Brother"
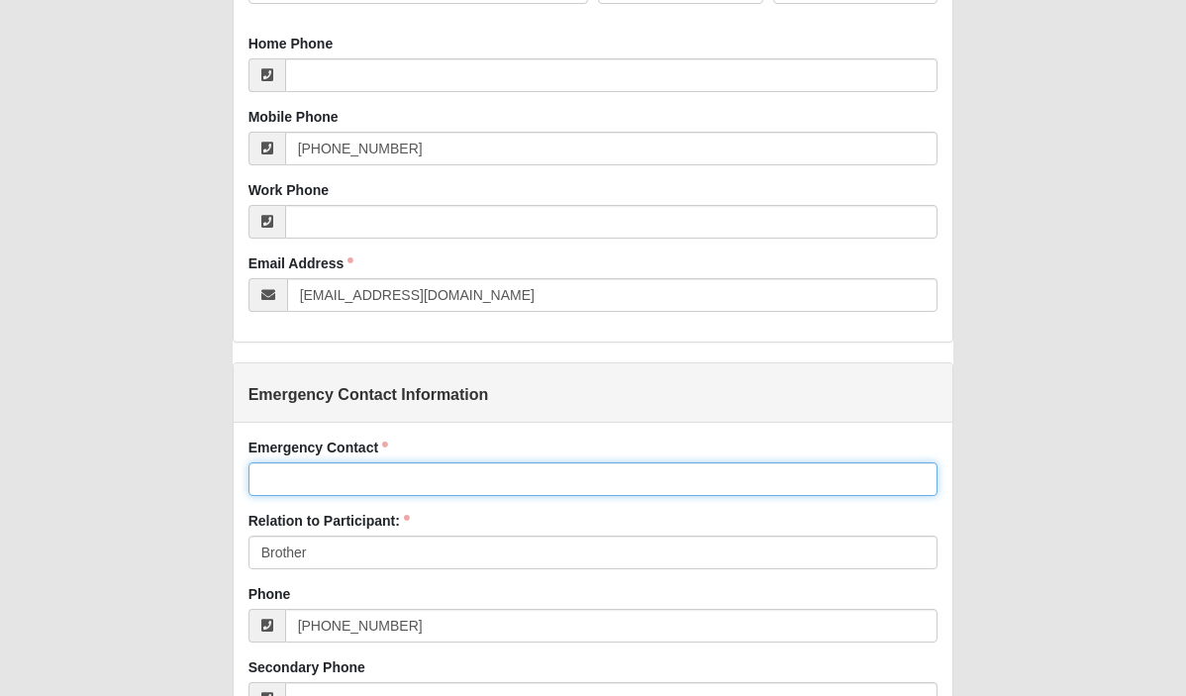
click at [344, 488] on input "Emergency Contact" at bounding box center [593, 479] width 690 height 34
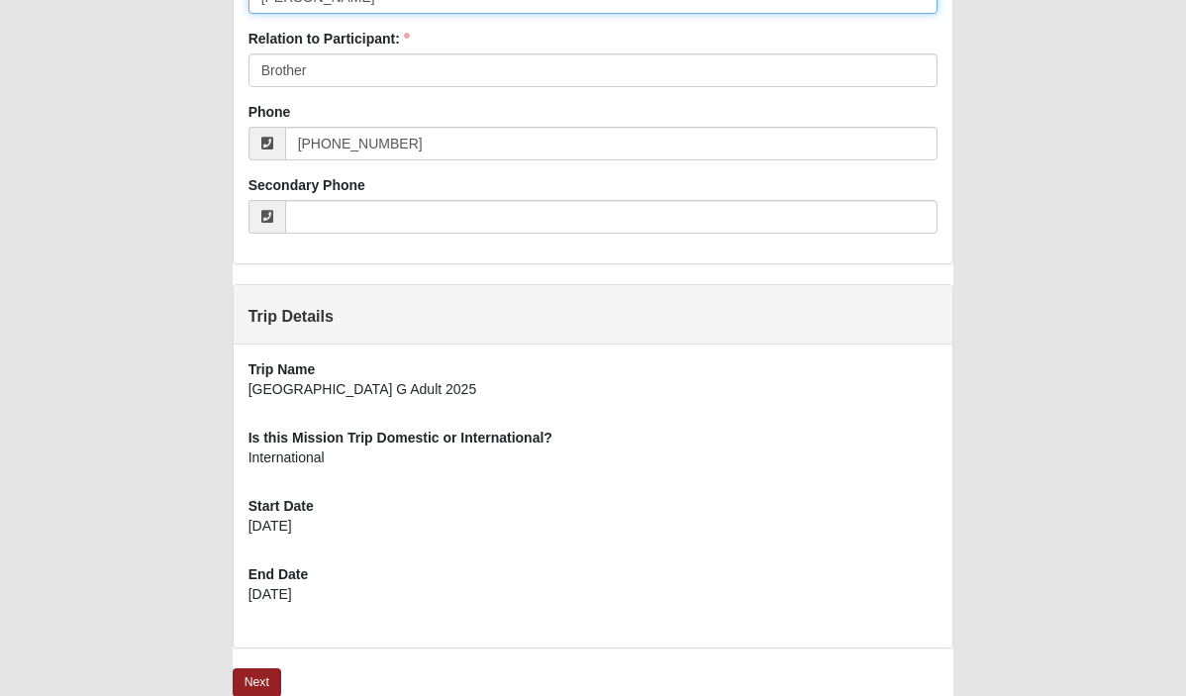
scroll to position [1236, 0]
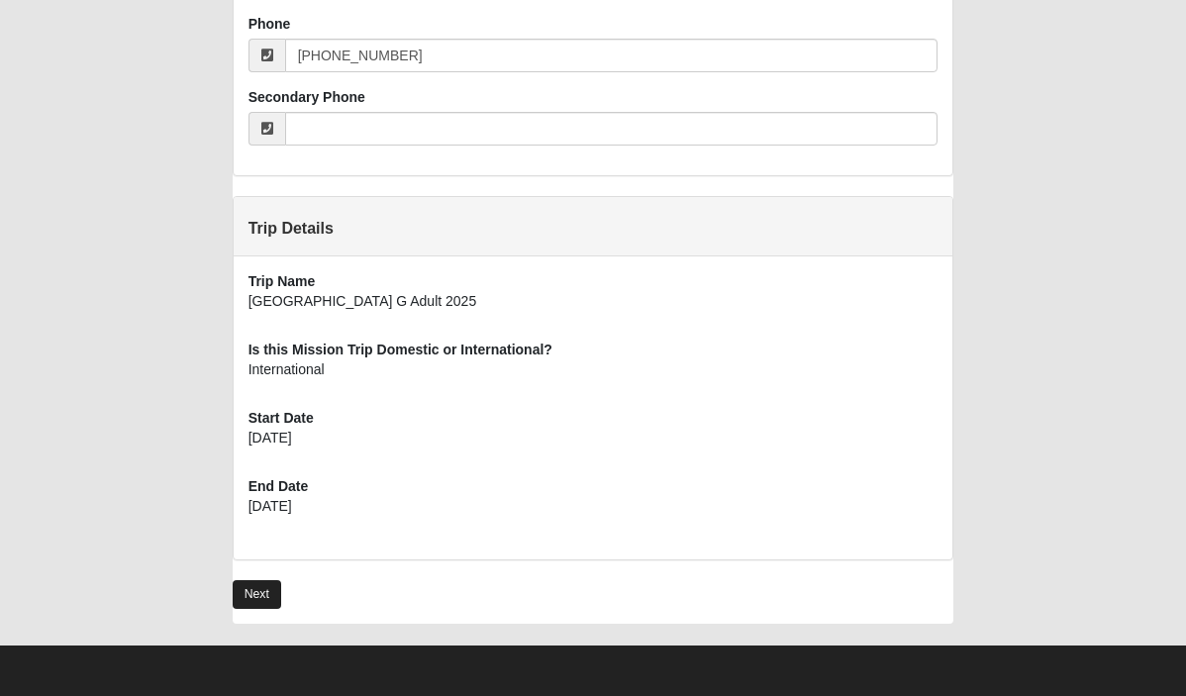
type input "[PERSON_NAME]"
click at [265, 594] on link "Next" at bounding box center [257, 594] width 48 height 29
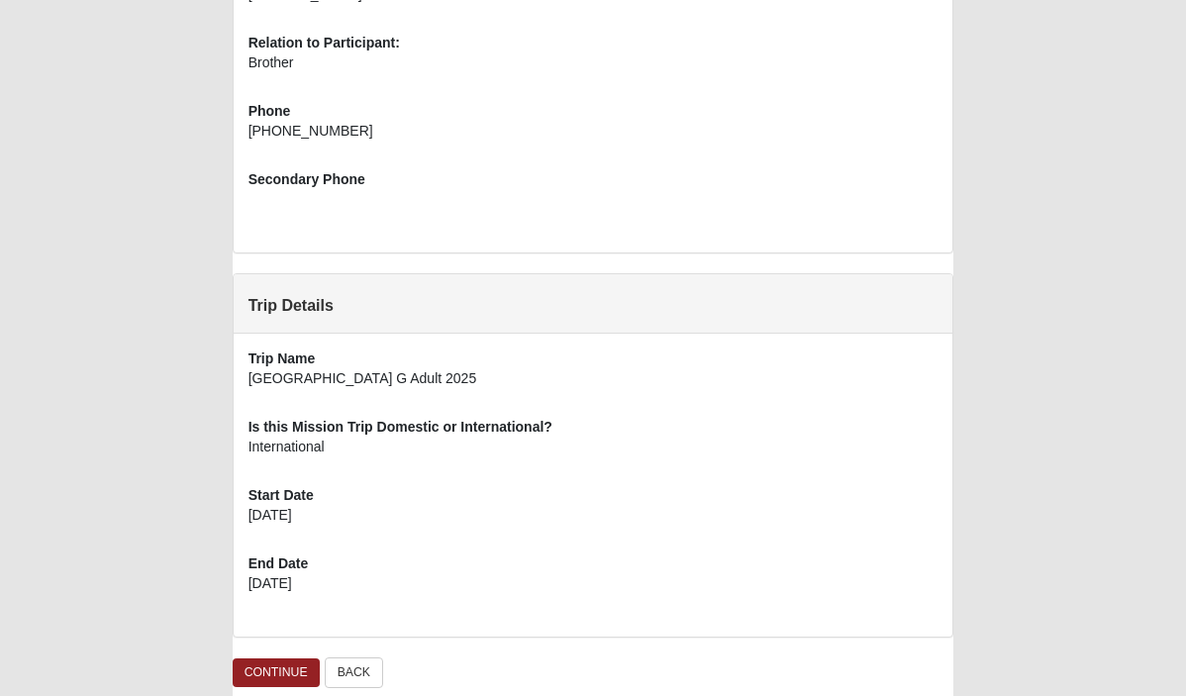
scroll to position [1056, 0]
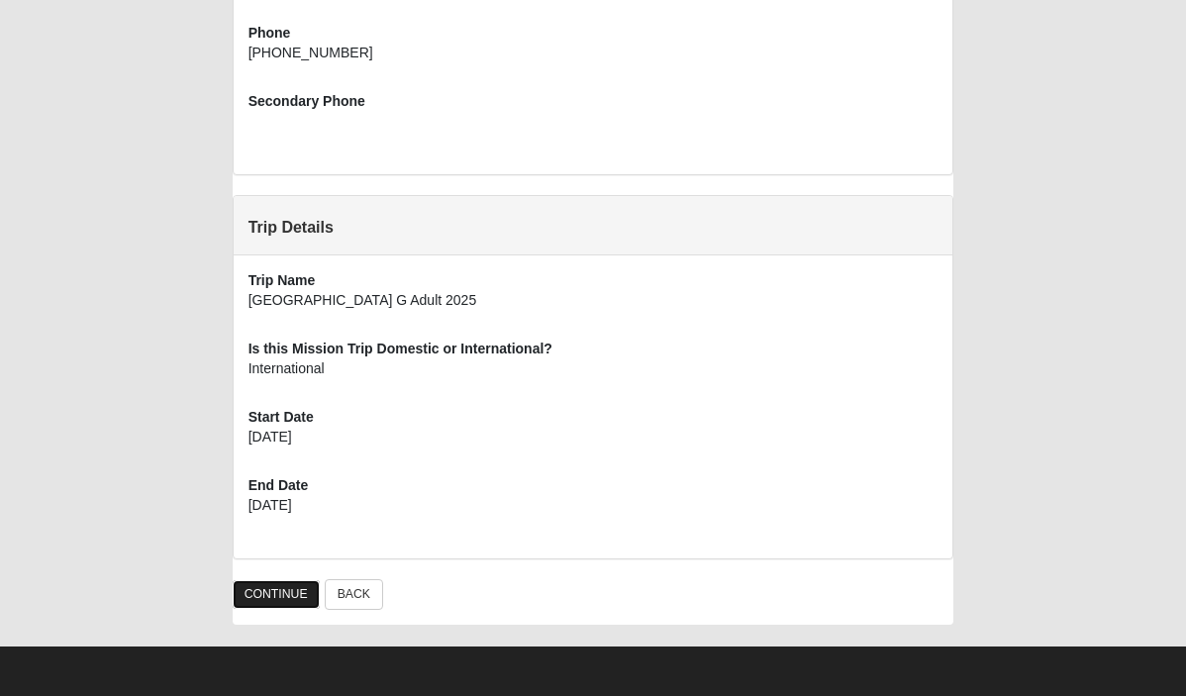
click at [258, 589] on link "CONTINUE" at bounding box center [276, 594] width 87 height 29
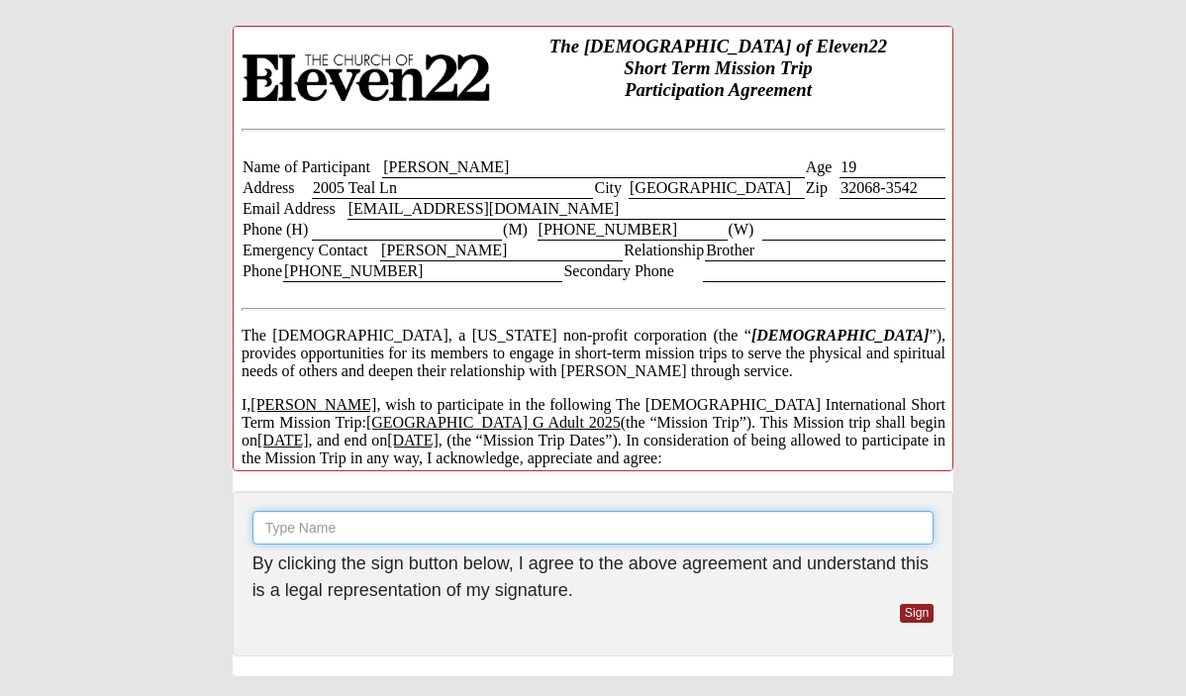
click at [377, 532] on input "text" at bounding box center [593, 528] width 682 height 34
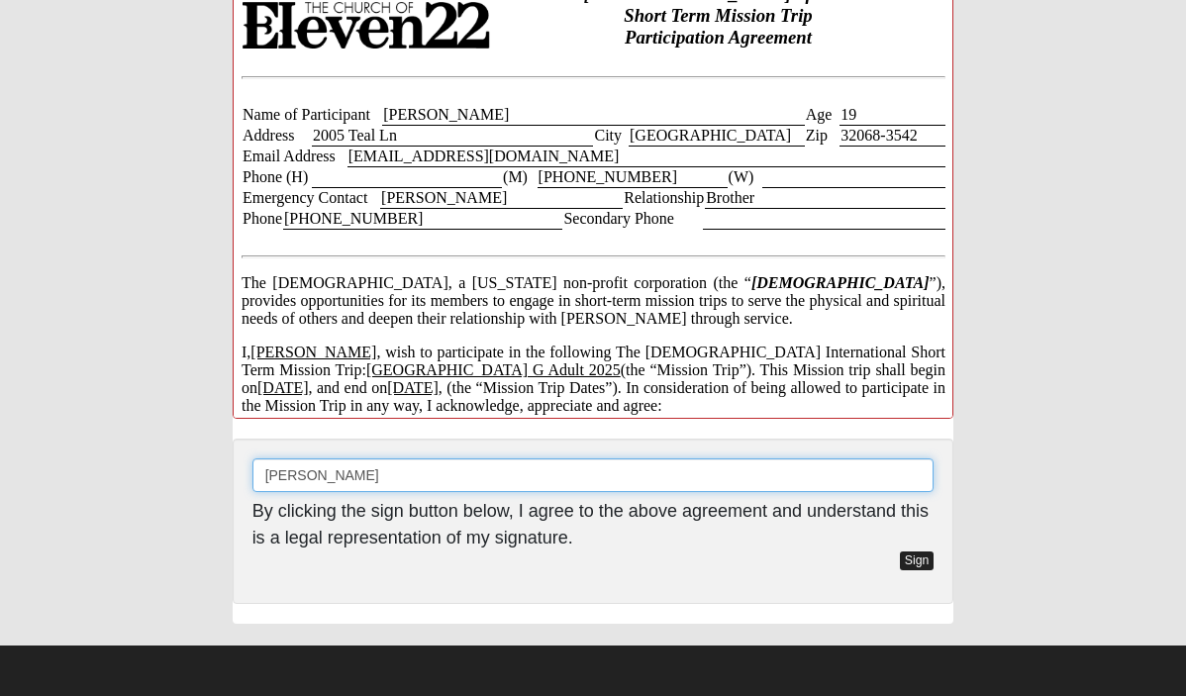
type input "[PERSON_NAME]"
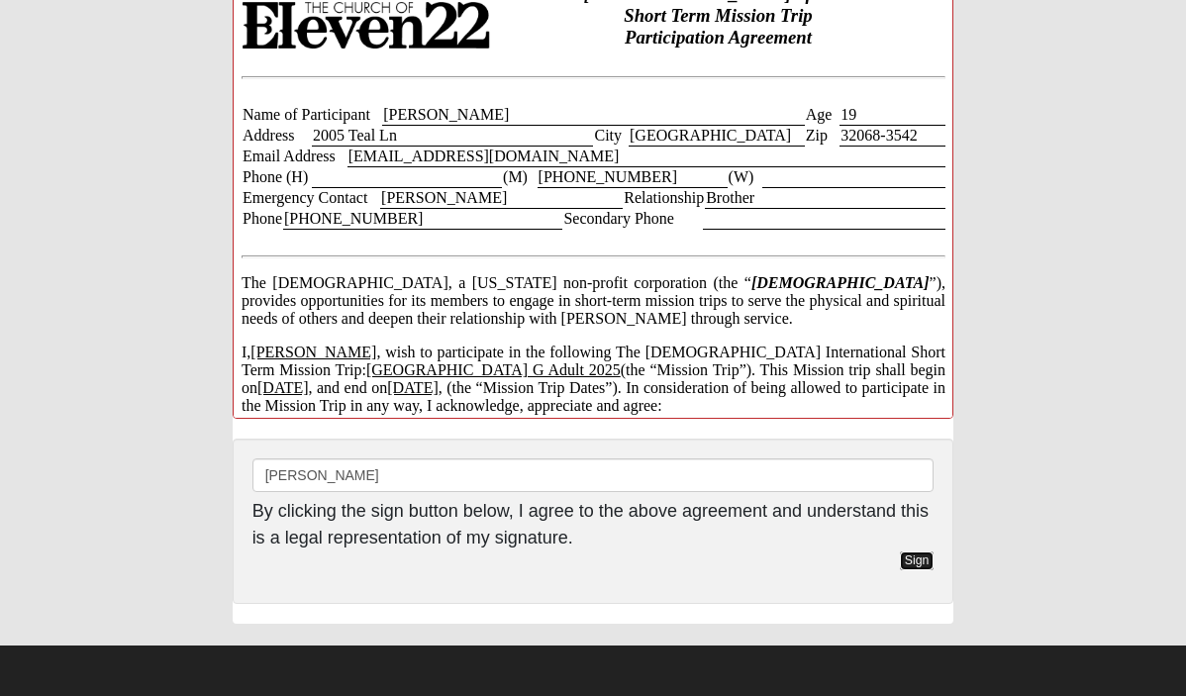
click at [915, 558] on link "Sign" at bounding box center [917, 560] width 35 height 19
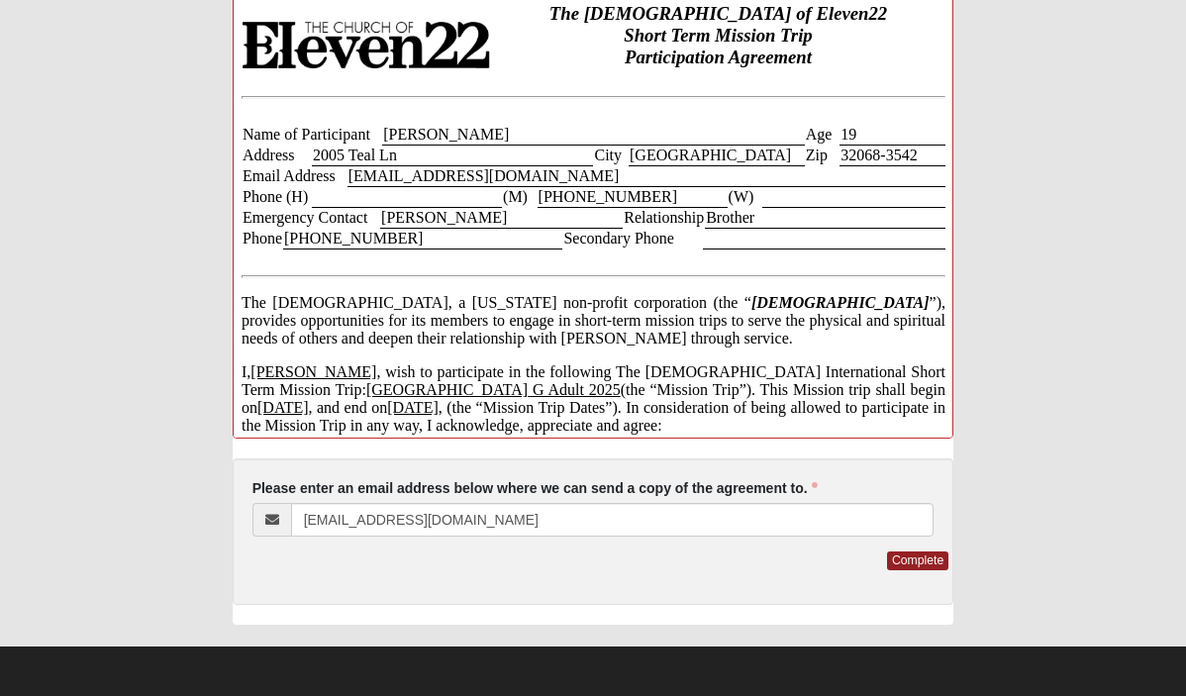
scroll to position [0, 0]
click at [915, 561] on link "Complete" at bounding box center [917, 560] width 61 height 19
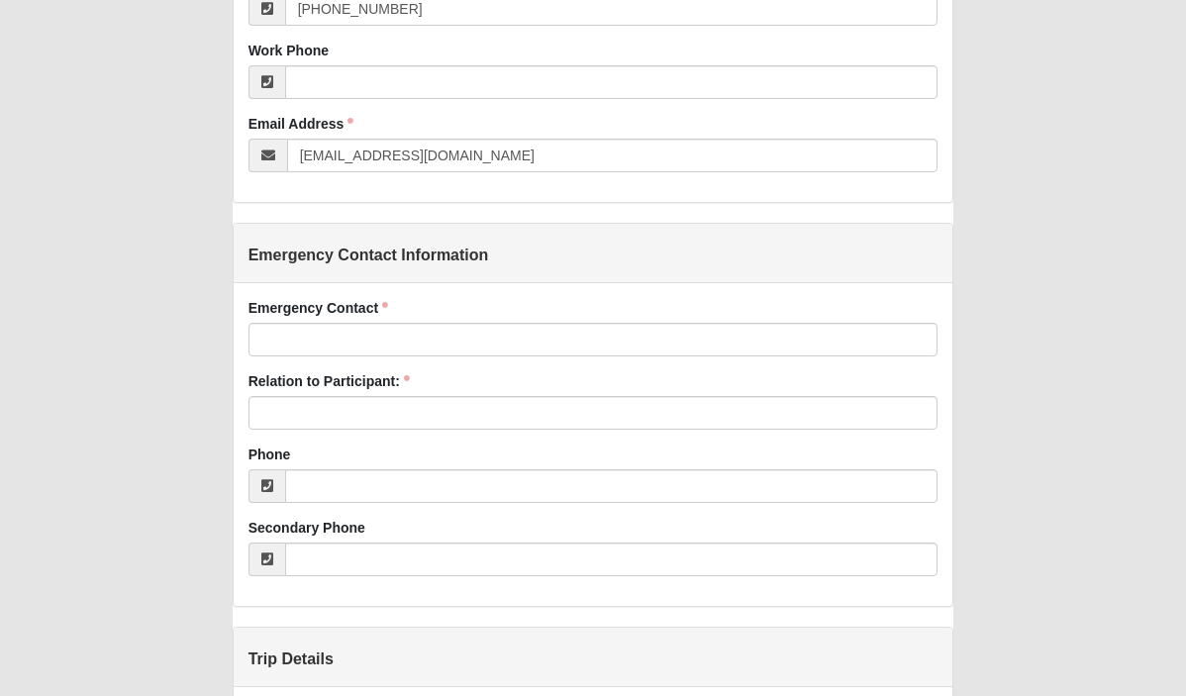
scroll to position [850, 0]
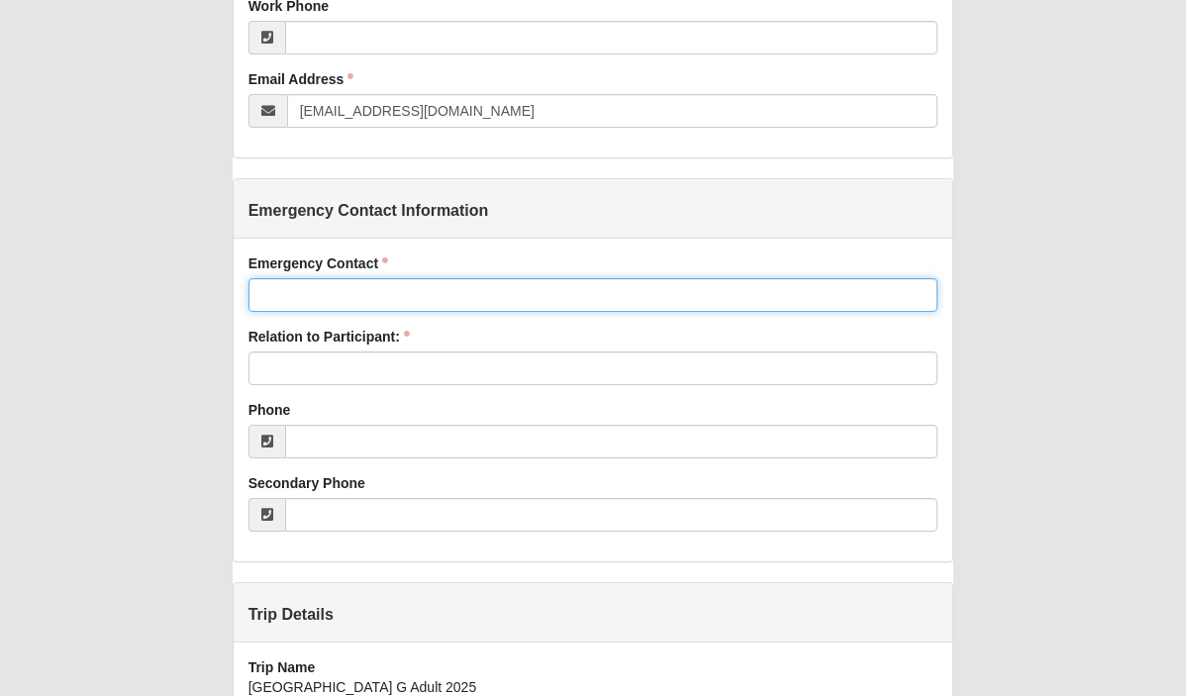
click at [330, 300] on input "Emergency Contact" at bounding box center [593, 295] width 690 height 34
type input "[PERSON_NAME]"
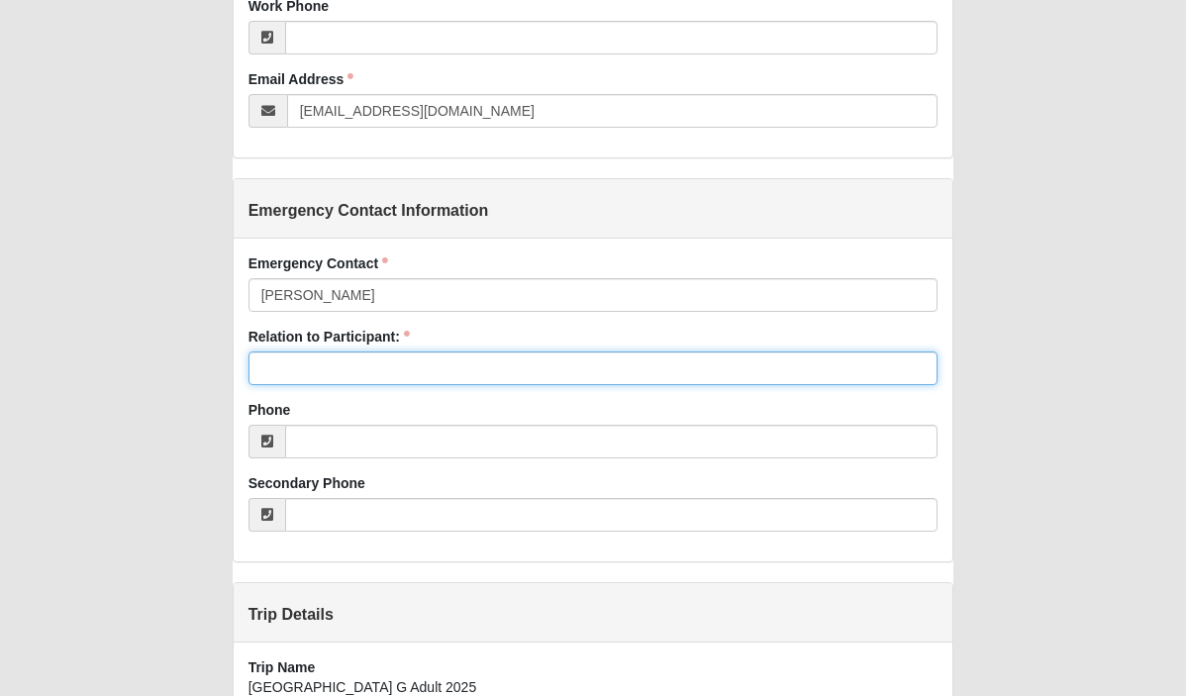
click at [334, 366] on input "Relation to Participant:" at bounding box center [593, 368] width 690 height 34
type input "Brother"
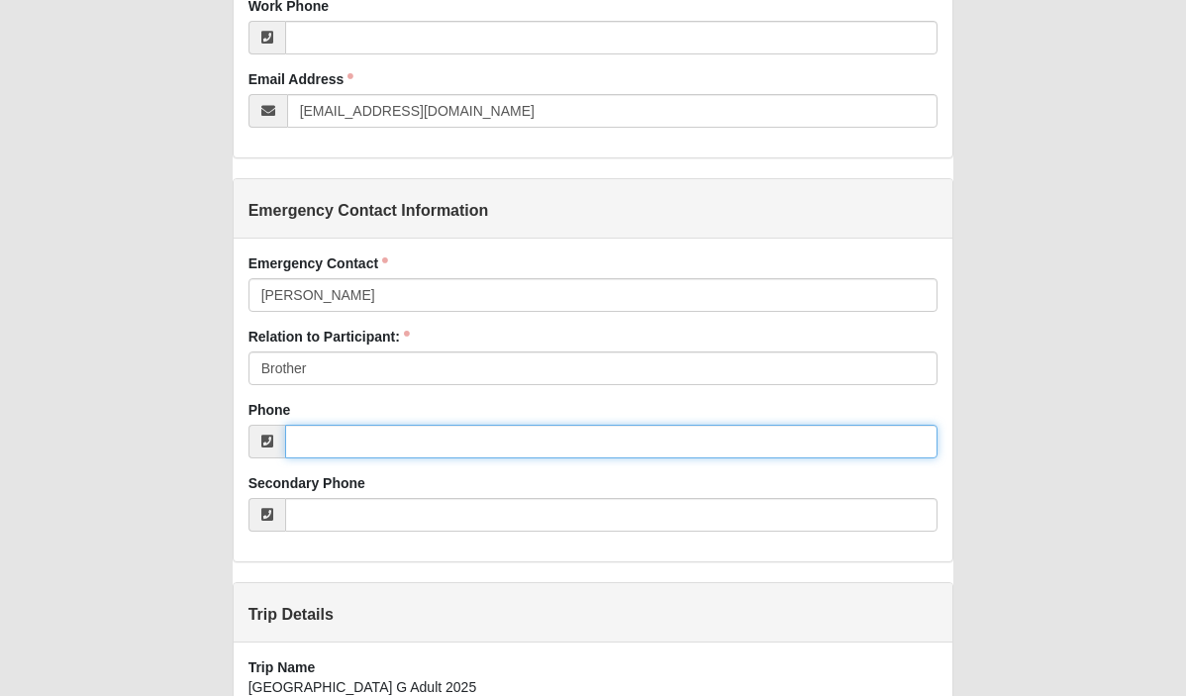
click at [359, 431] on input "Phone" at bounding box center [611, 442] width 653 height 34
paste input "[PHONE_NUMBER]"
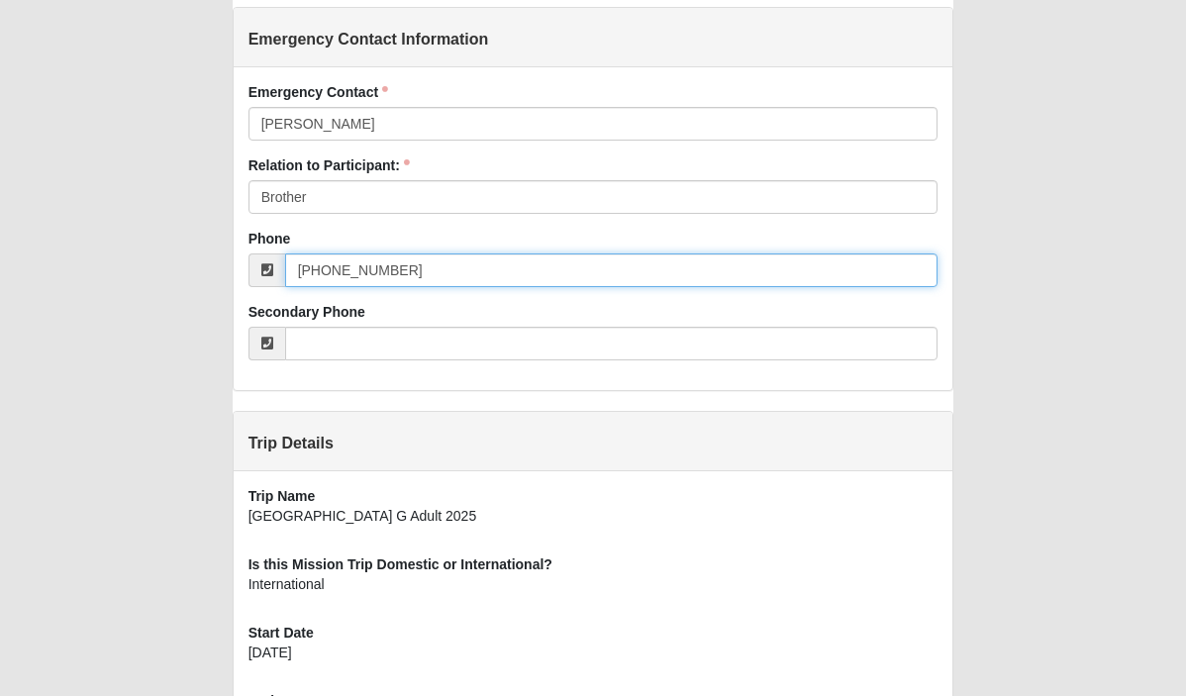
scroll to position [1236, 0]
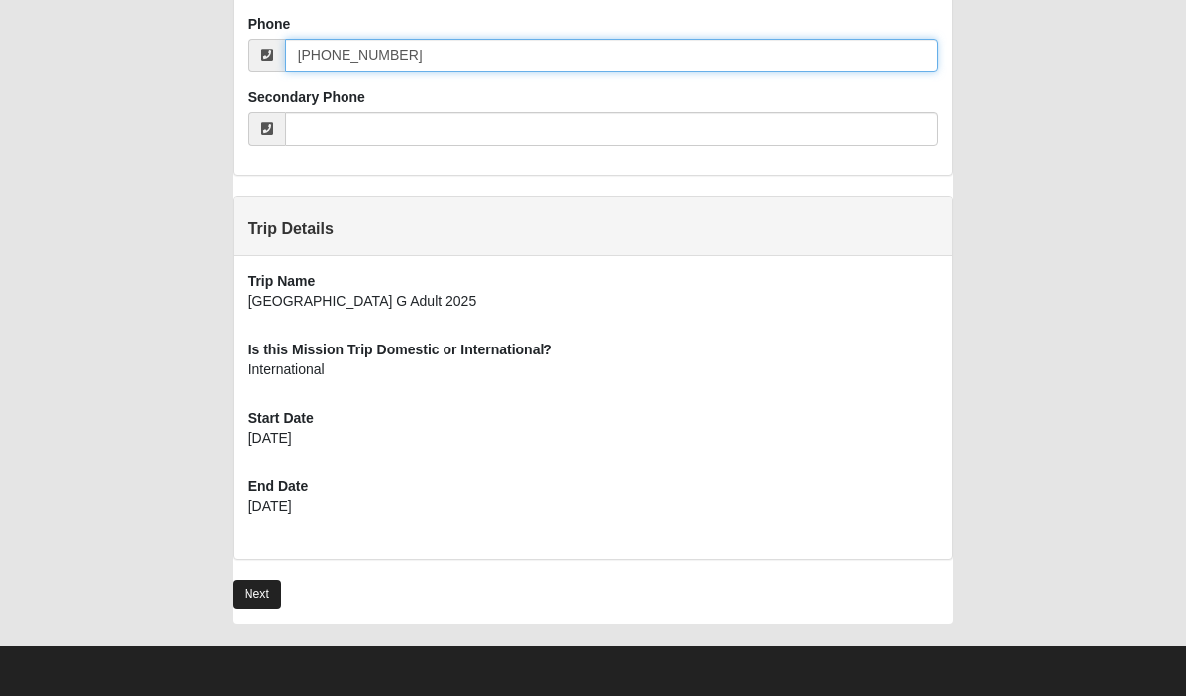
type input "[PHONE_NUMBER]"
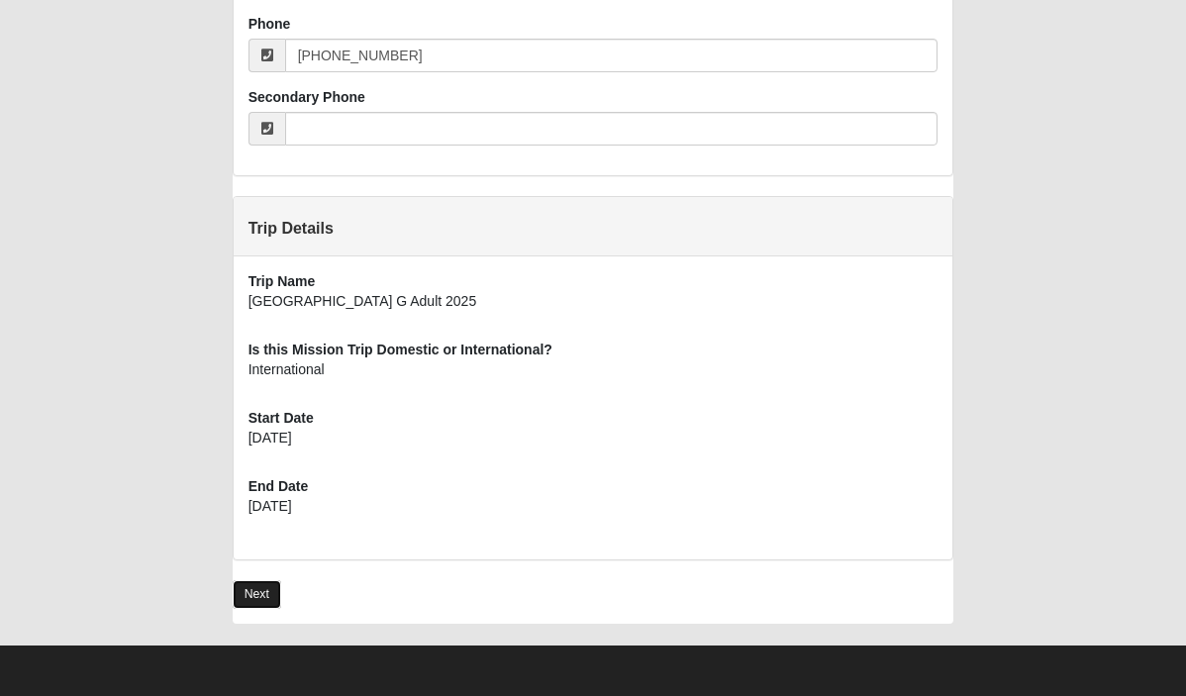
click at [235, 603] on link "Next" at bounding box center [257, 594] width 48 height 29
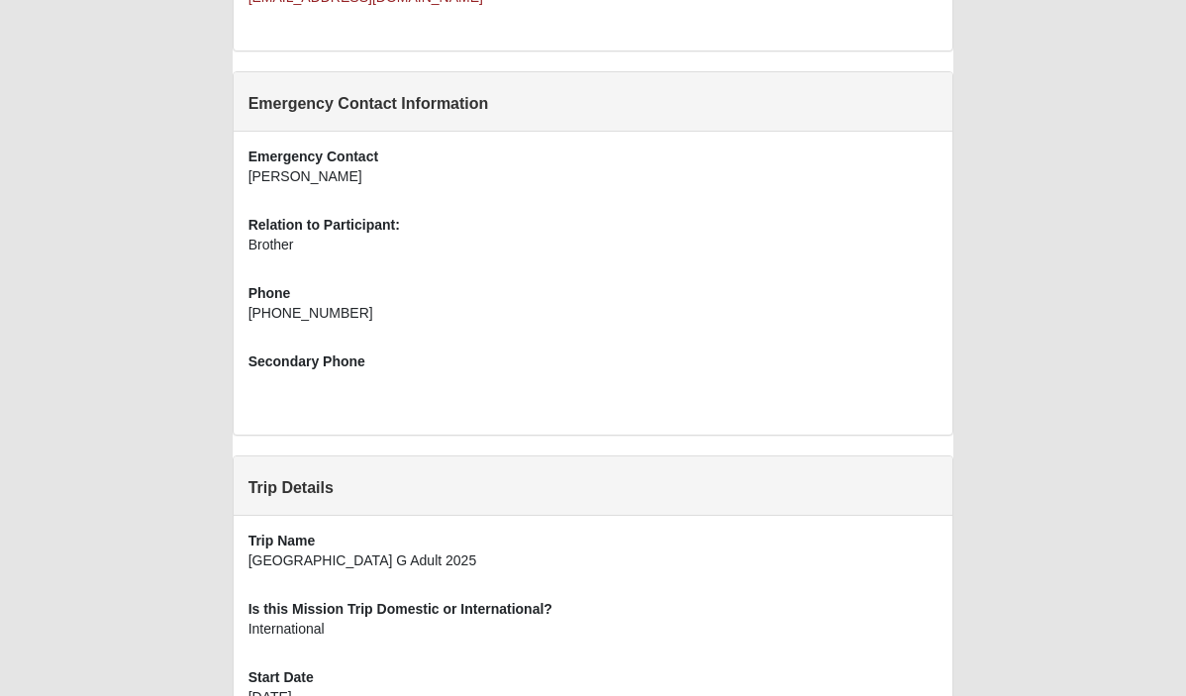
scroll to position [1056, 0]
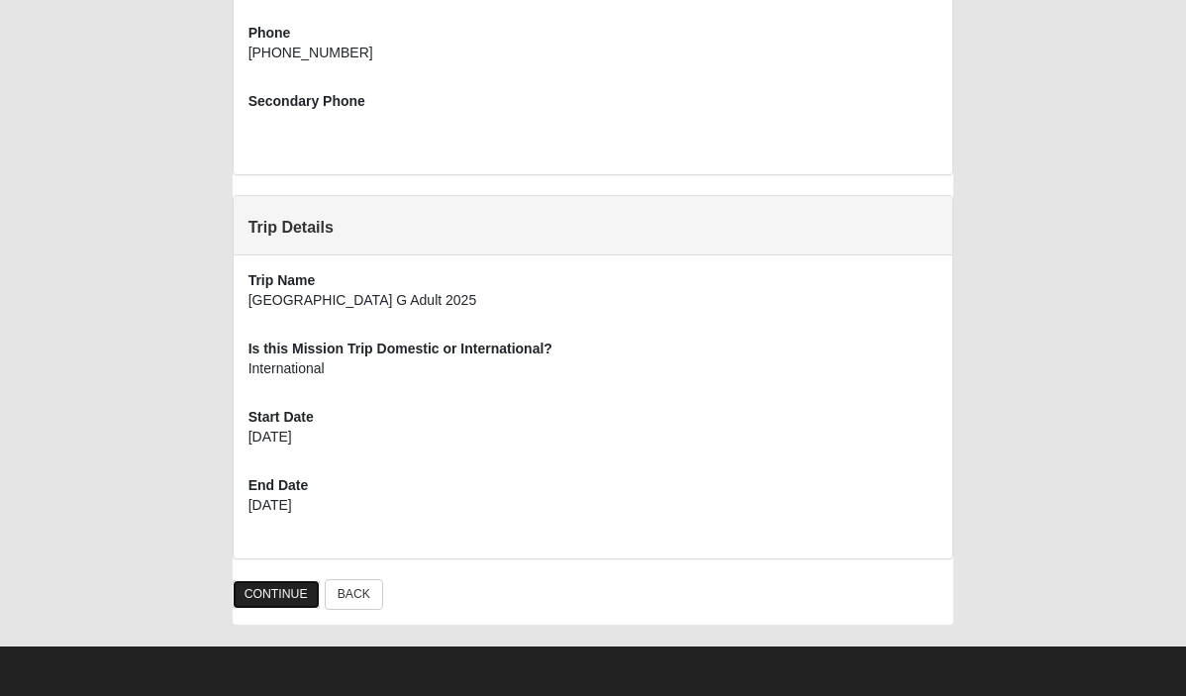
click at [278, 589] on link "CONTINUE" at bounding box center [276, 594] width 87 height 29
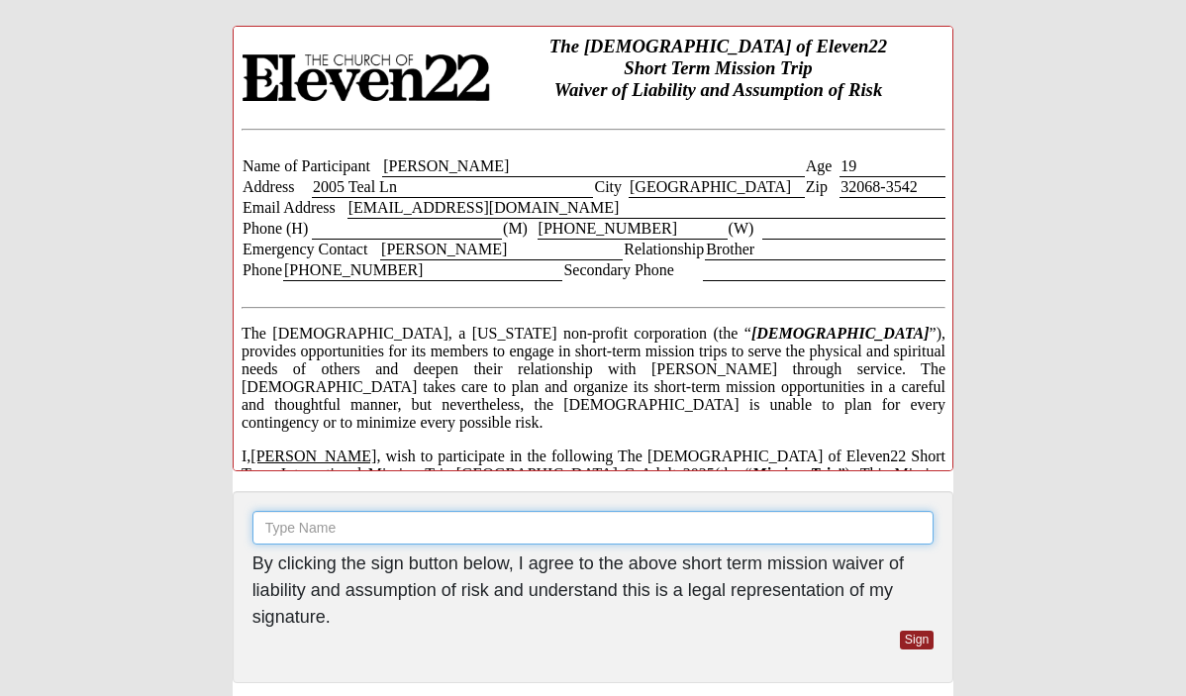
click at [359, 522] on input "text" at bounding box center [593, 528] width 682 height 34
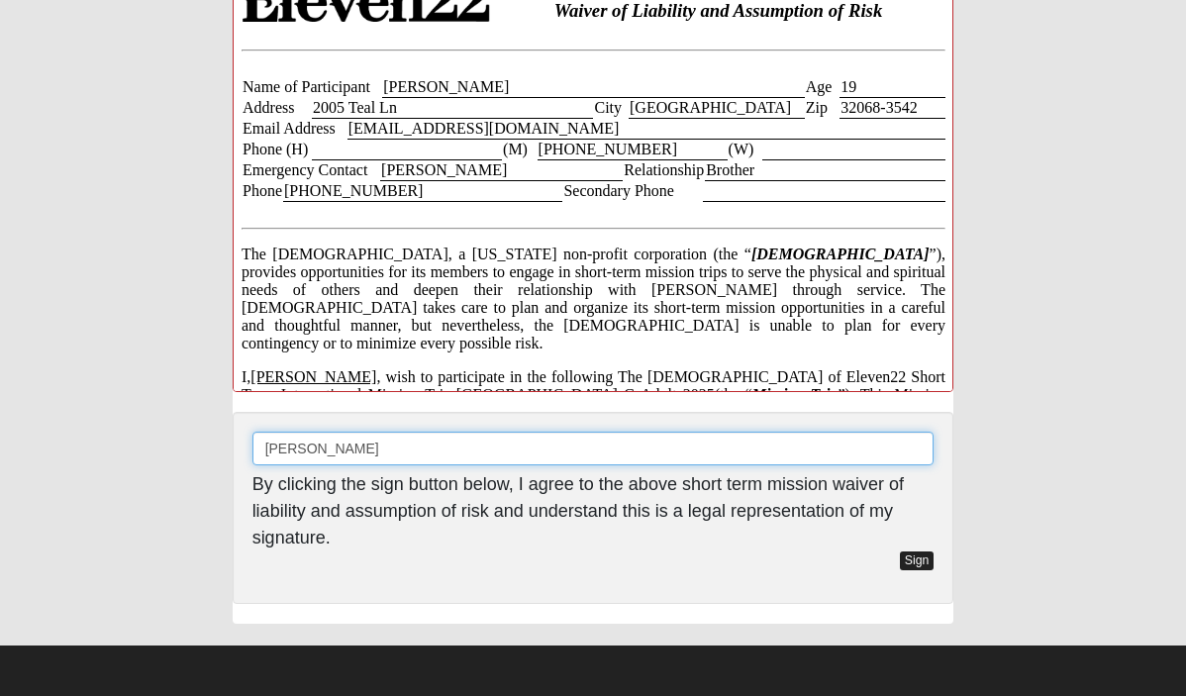
type input "[PERSON_NAME]"
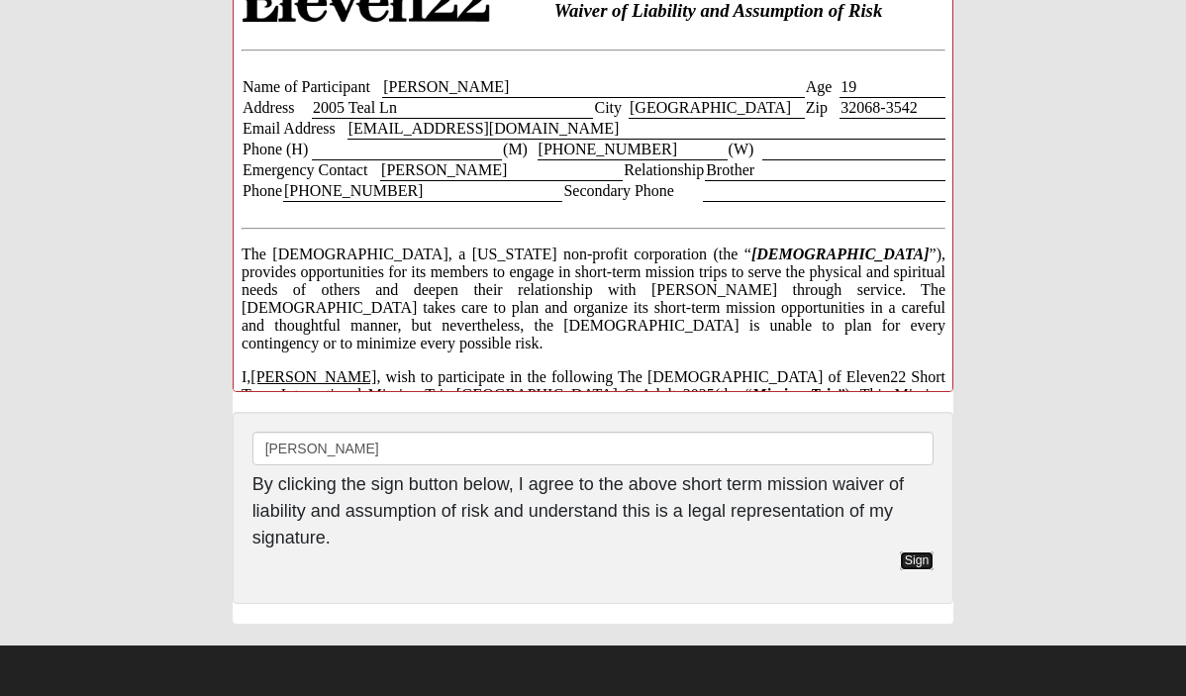
click at [921, 563] on link "Sign" at bounding box center [917, 560] width 35 height 19
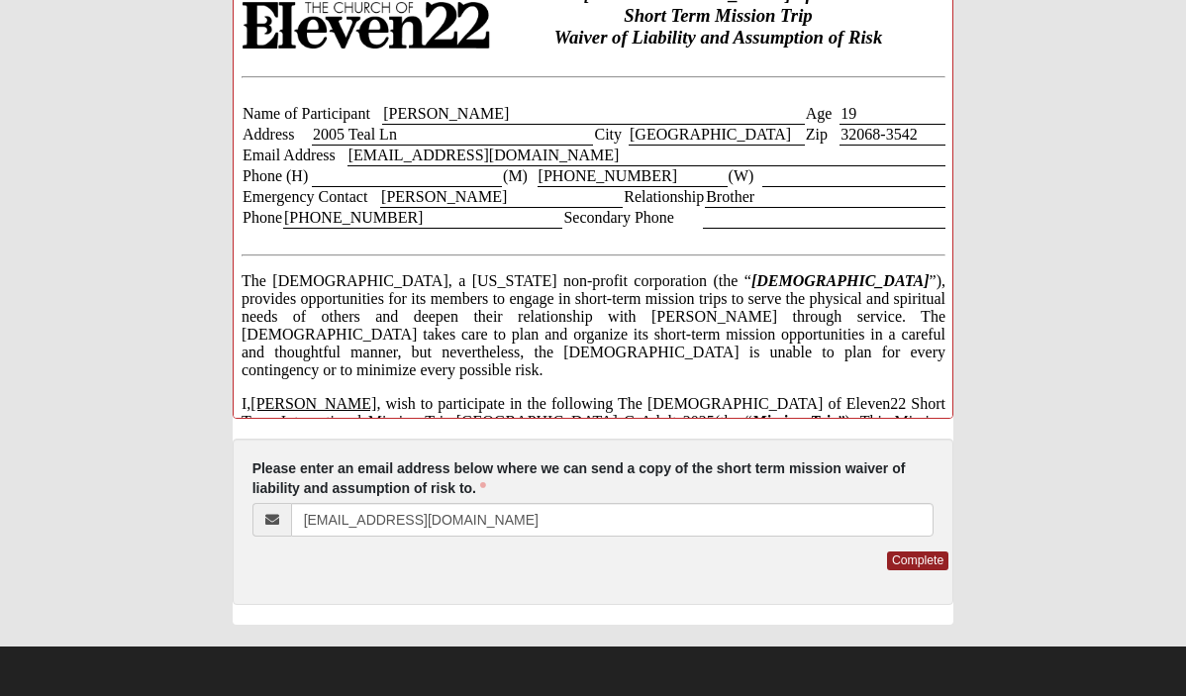
scroll to position [0, 0]
click at [921, 564] on link "Complete" at bounding box center [917, 560] width 61 height 19
